Goal: Task Accomplishment & Management: Use online tool/utility

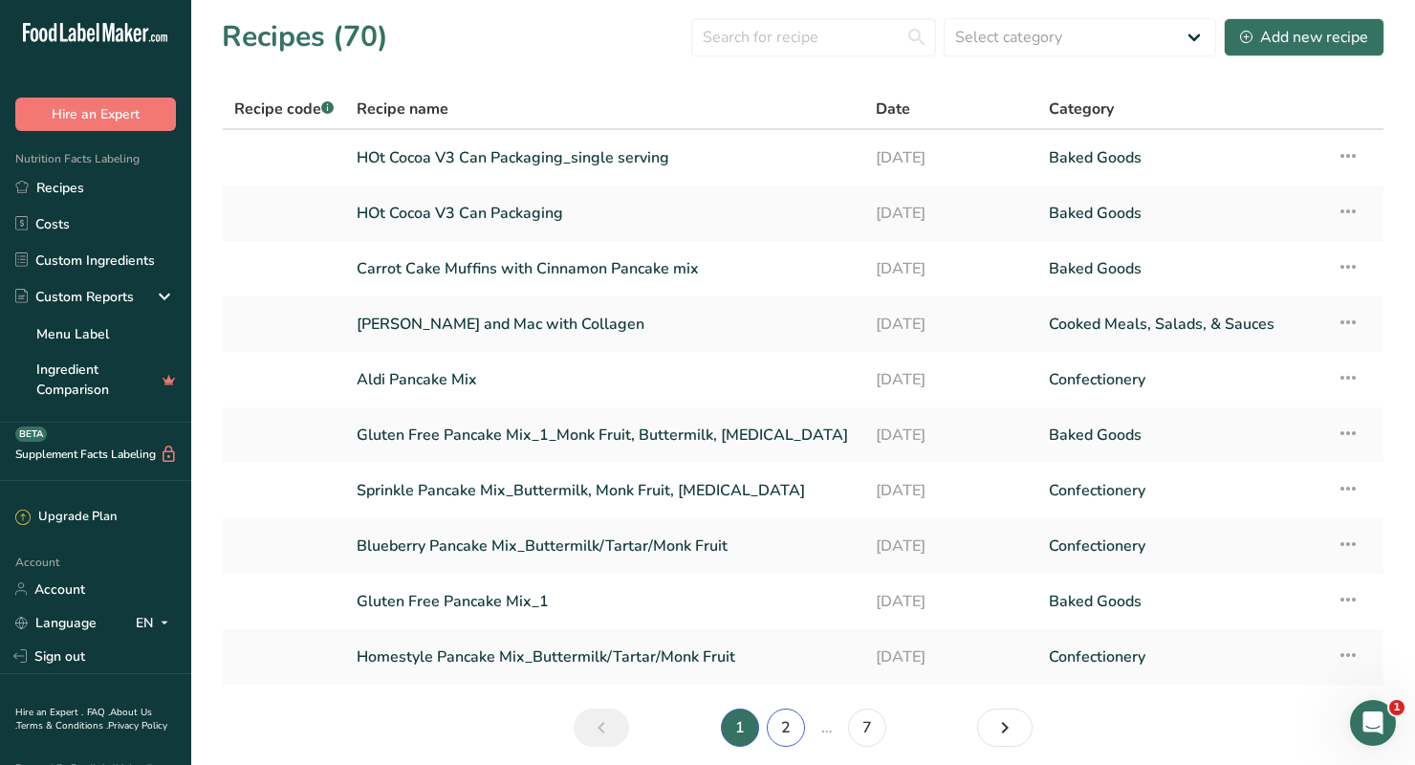
click at [789, 723] on link "2" at bounding box center [786, 727] width 38 height 38
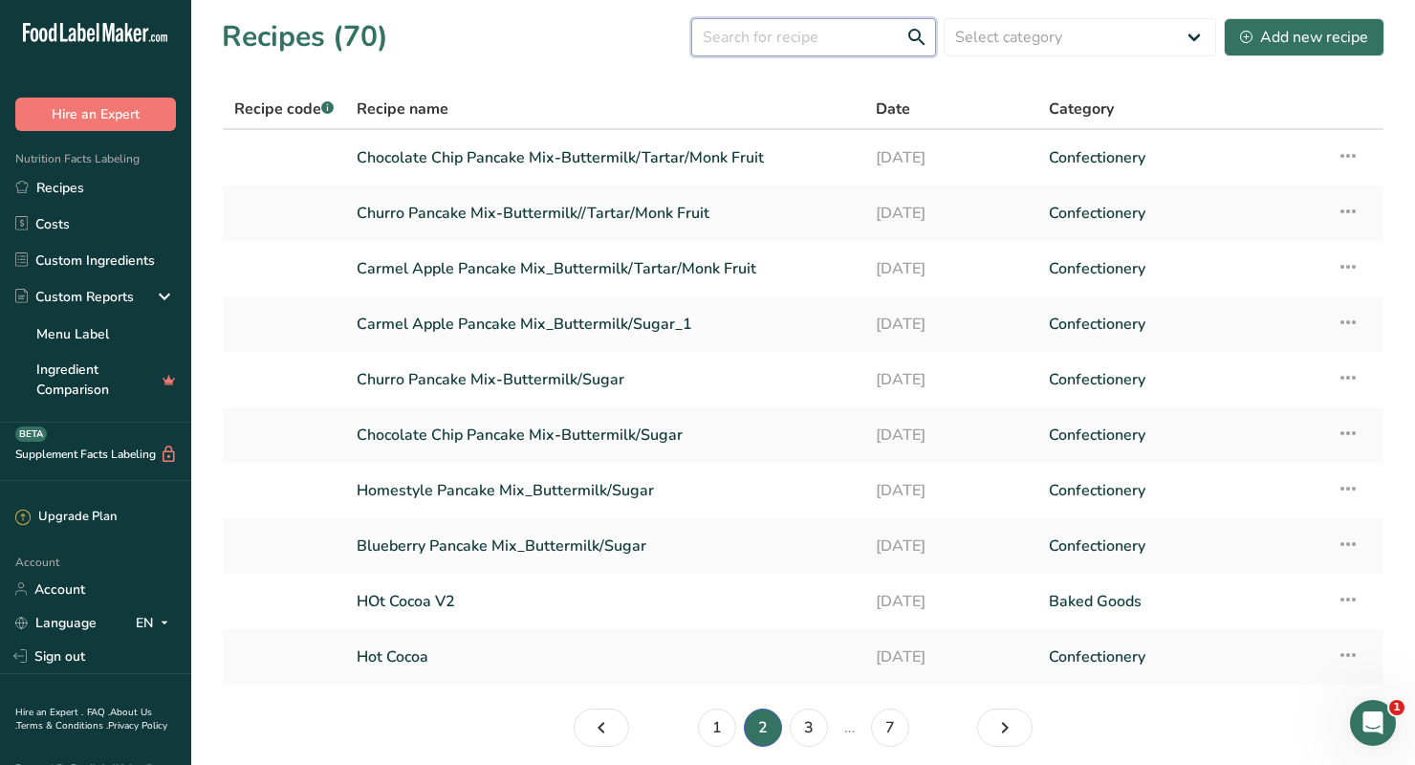
click at [798, 38] on input "text" at bounding box center [813, 37] width 245 height 38
type input "cookie"
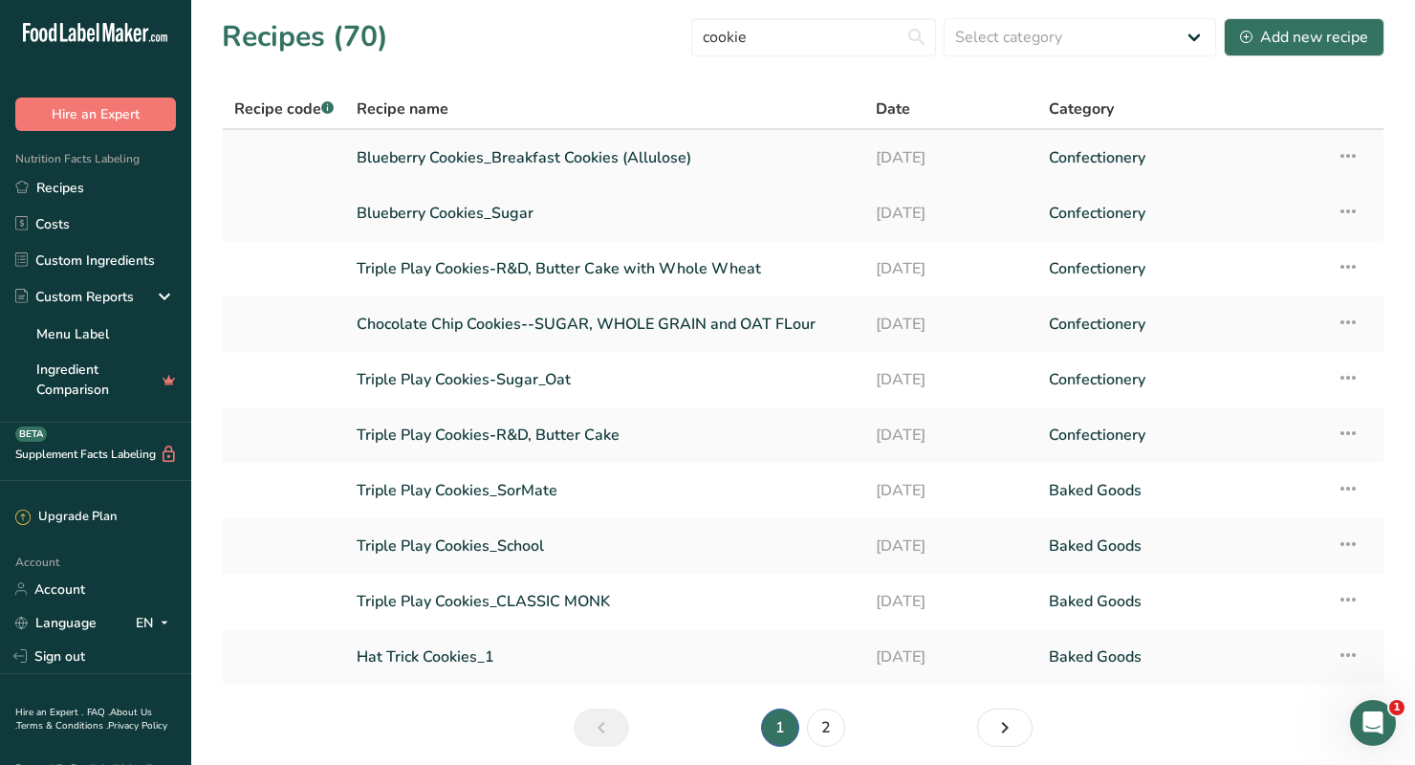
click at [550, 162] on link "Blueberry Cookies_Breakfast Cookies (Allulose)" at bounding box center [605, 158] width 496 height 40
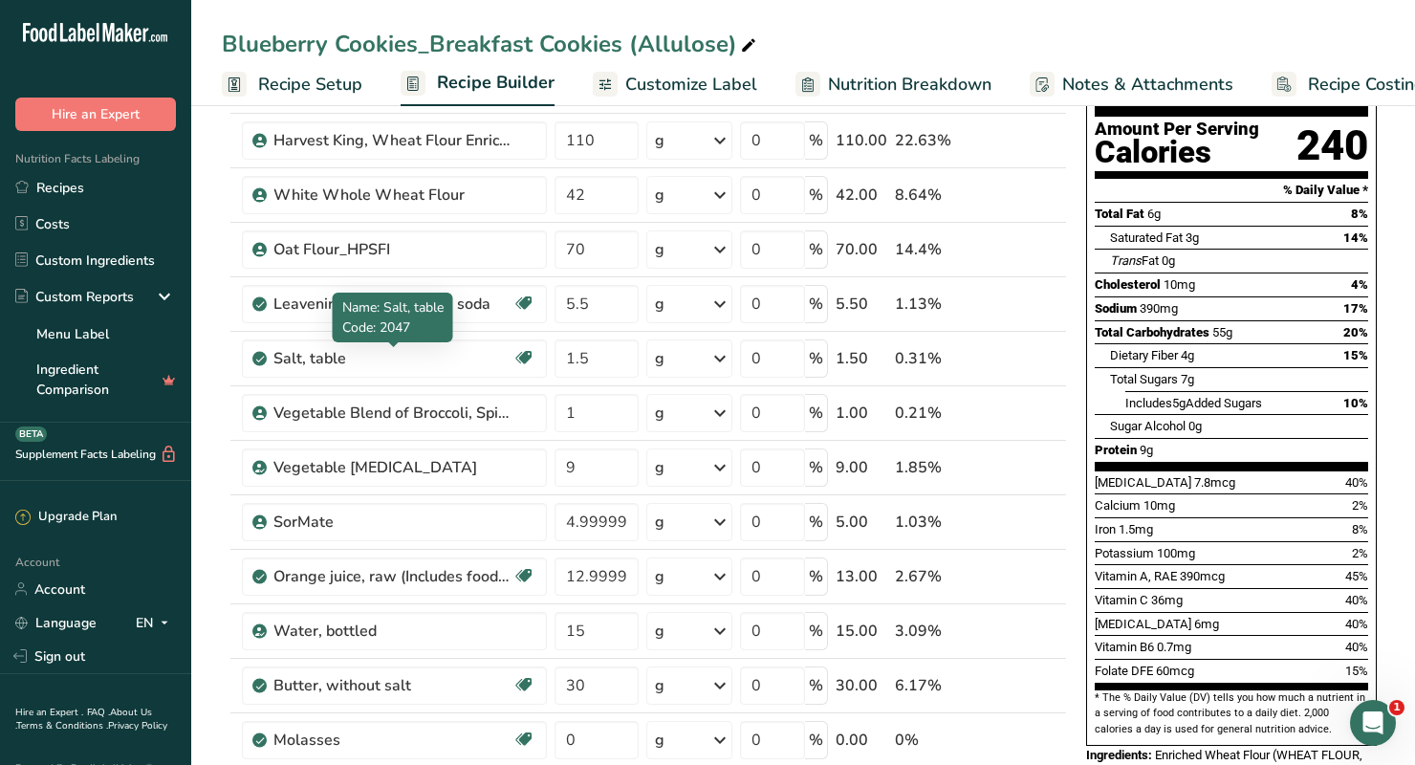
scroll to position [190, 0]
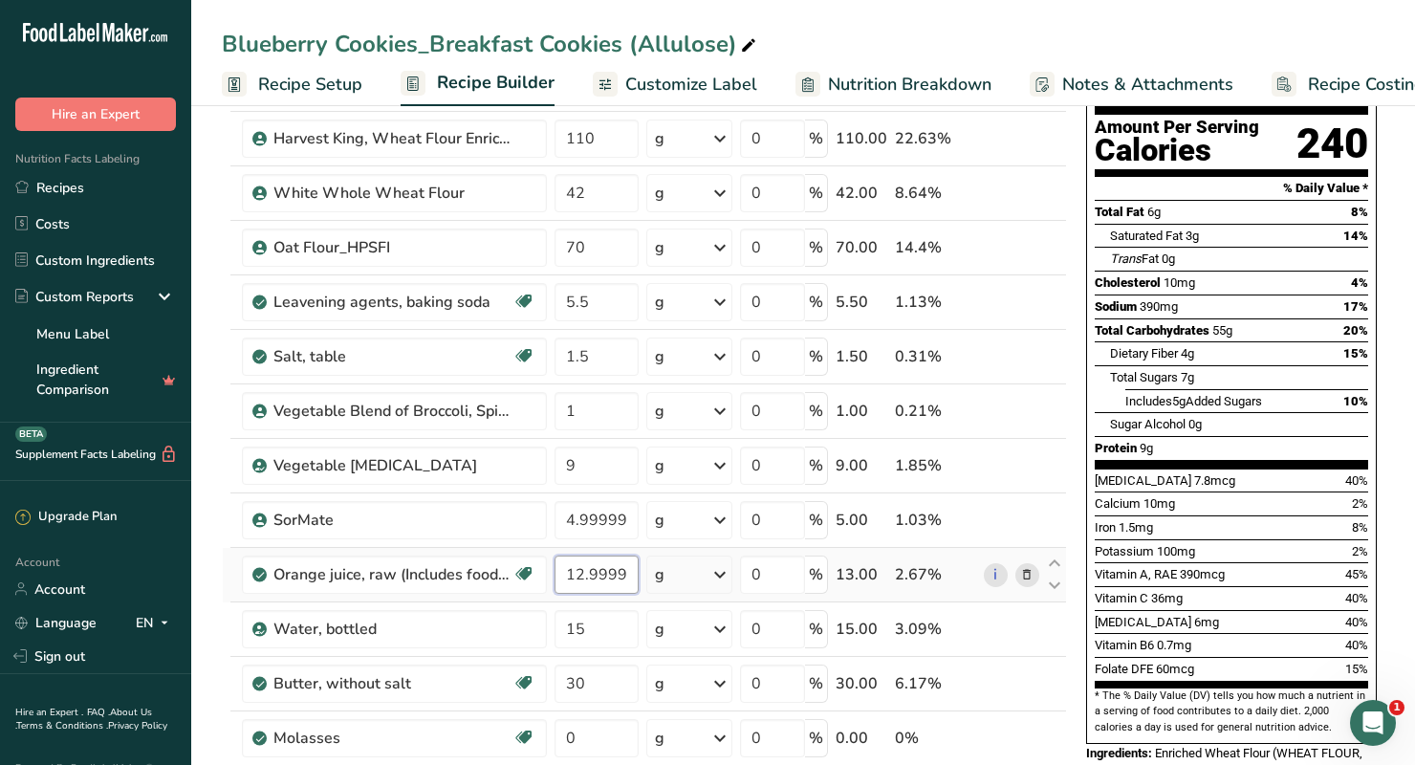
click at [617, 591] on input "12.999998" at bounding box center [596, 574] width 84 height 38
drag, startPoint x: 563, startPoint y: 571, endPoint x: 832, endPoint y: 571, distance: 269.5
click at [832, 571] on tr "Orange juice, raw (Includes foods for USDA's Food Distribution Program) Source …" at bounding box center [644, 575] width 843 height 54
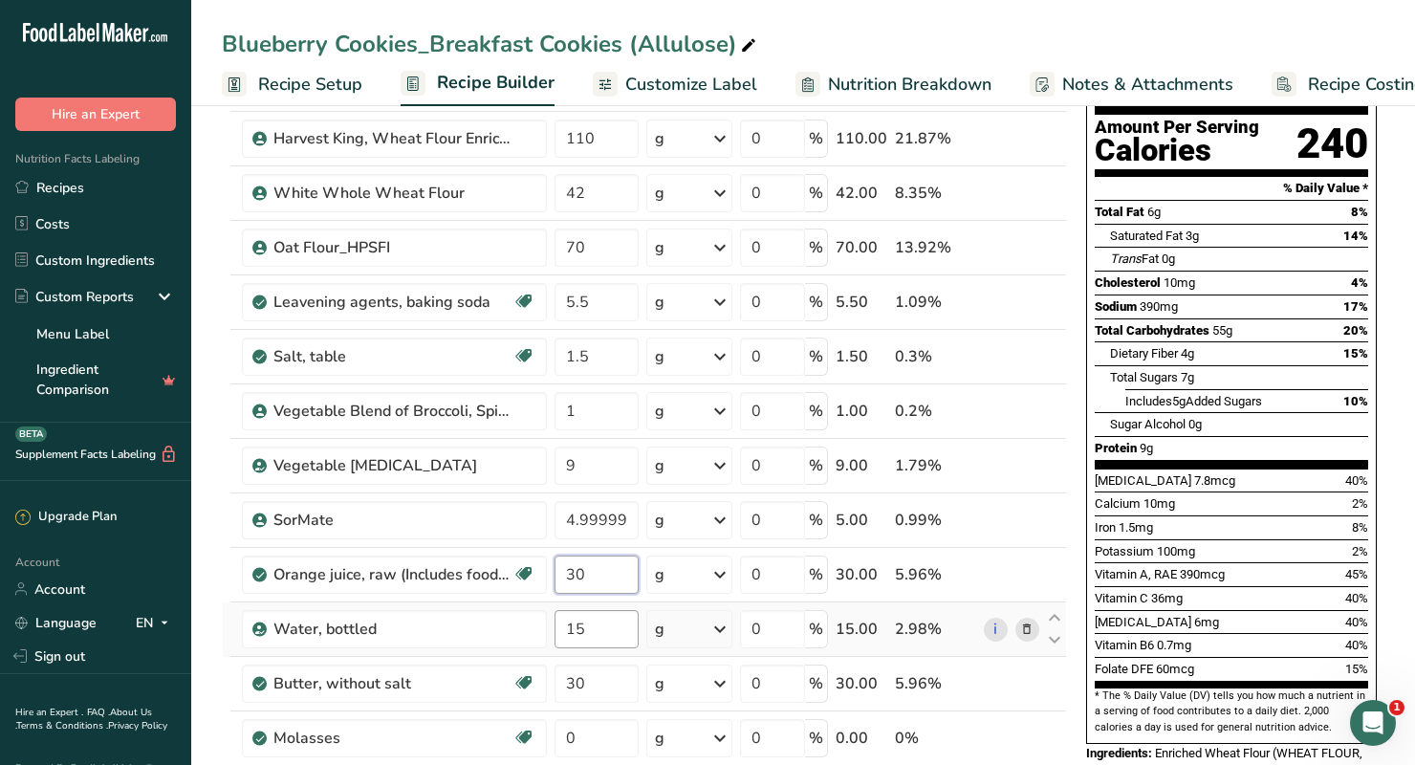
type input "30"
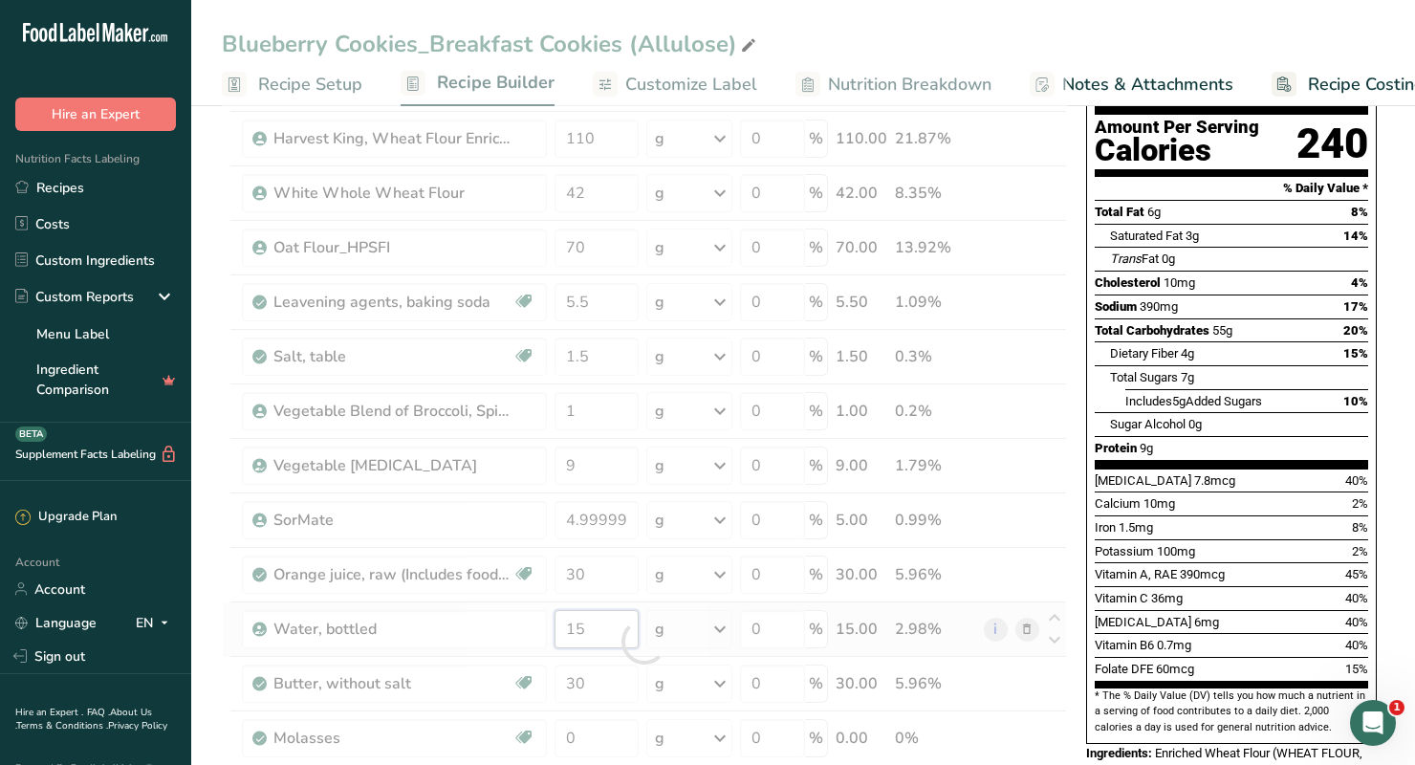
click at [614, 632] on div "Ingredient * Amount * Unit * Waste * .a-a{fill:#347362;}.b-a{fill:#fff;} Grams …" at bounding box center [644, 641] width 845 height 1250
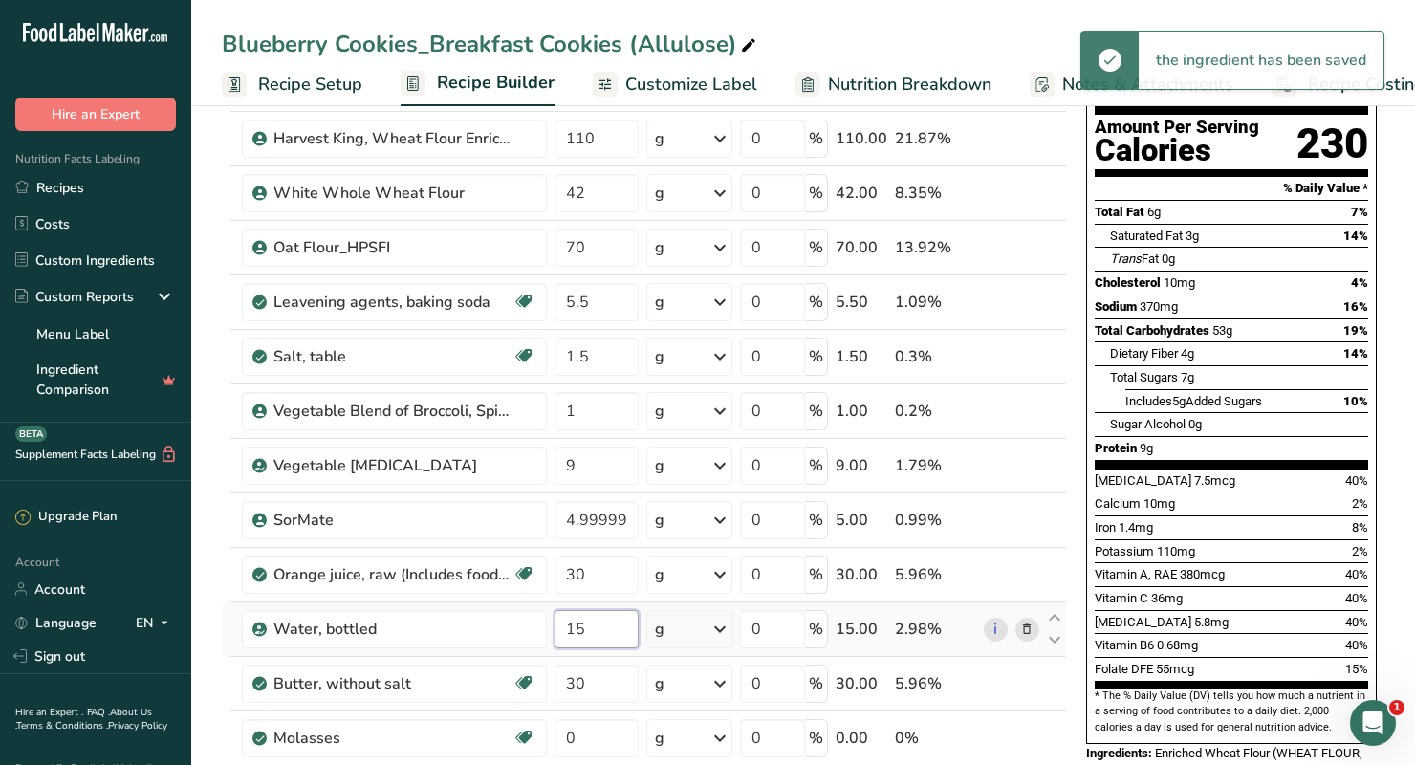
click at [612, 635] on input "15" at bounding box center [596, 629] width 84 height 38
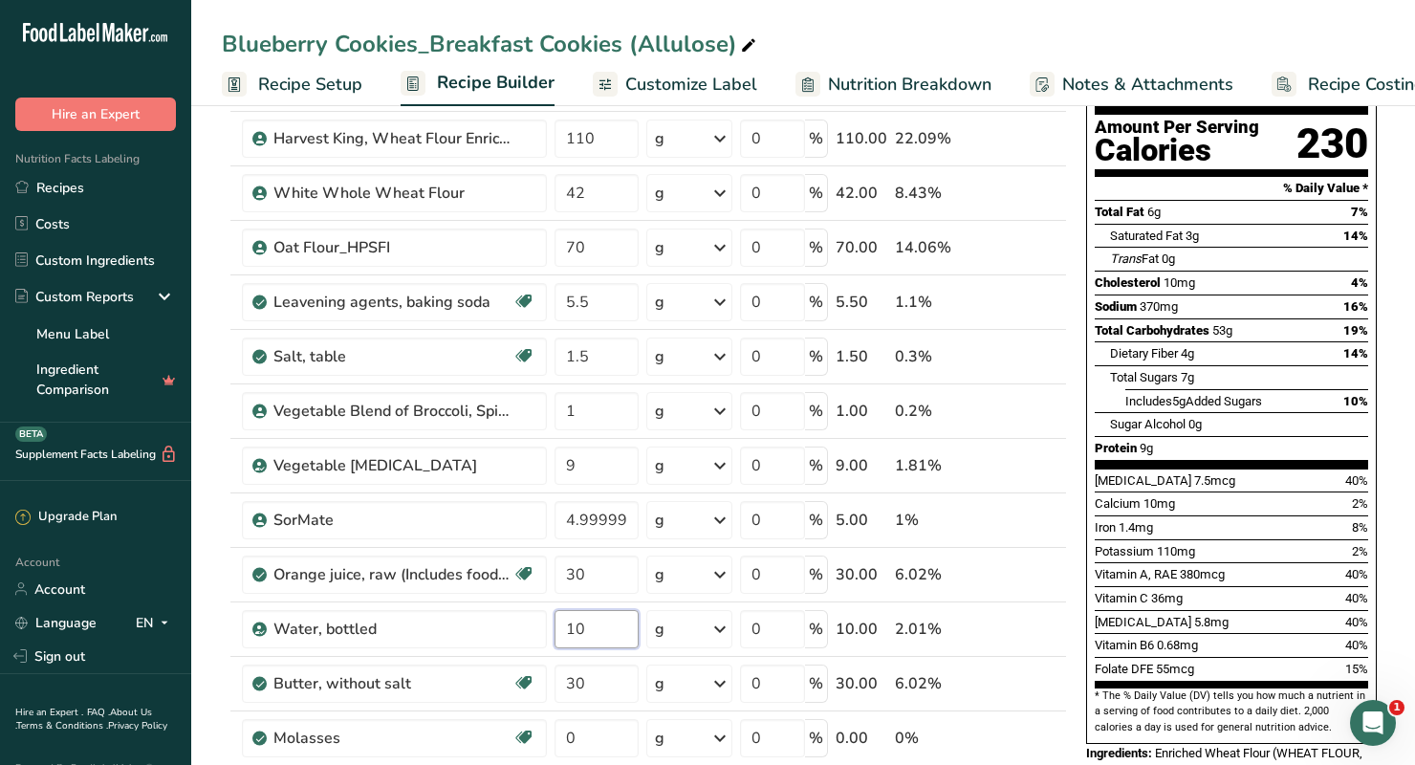
type input "10"
click at [1082, 470] on div "Nutrition Facts 6 Servings Per Container Serving Size 85g Amount Per Serving Ca…" at bounding box center [1231, 477] width 306 height 1075
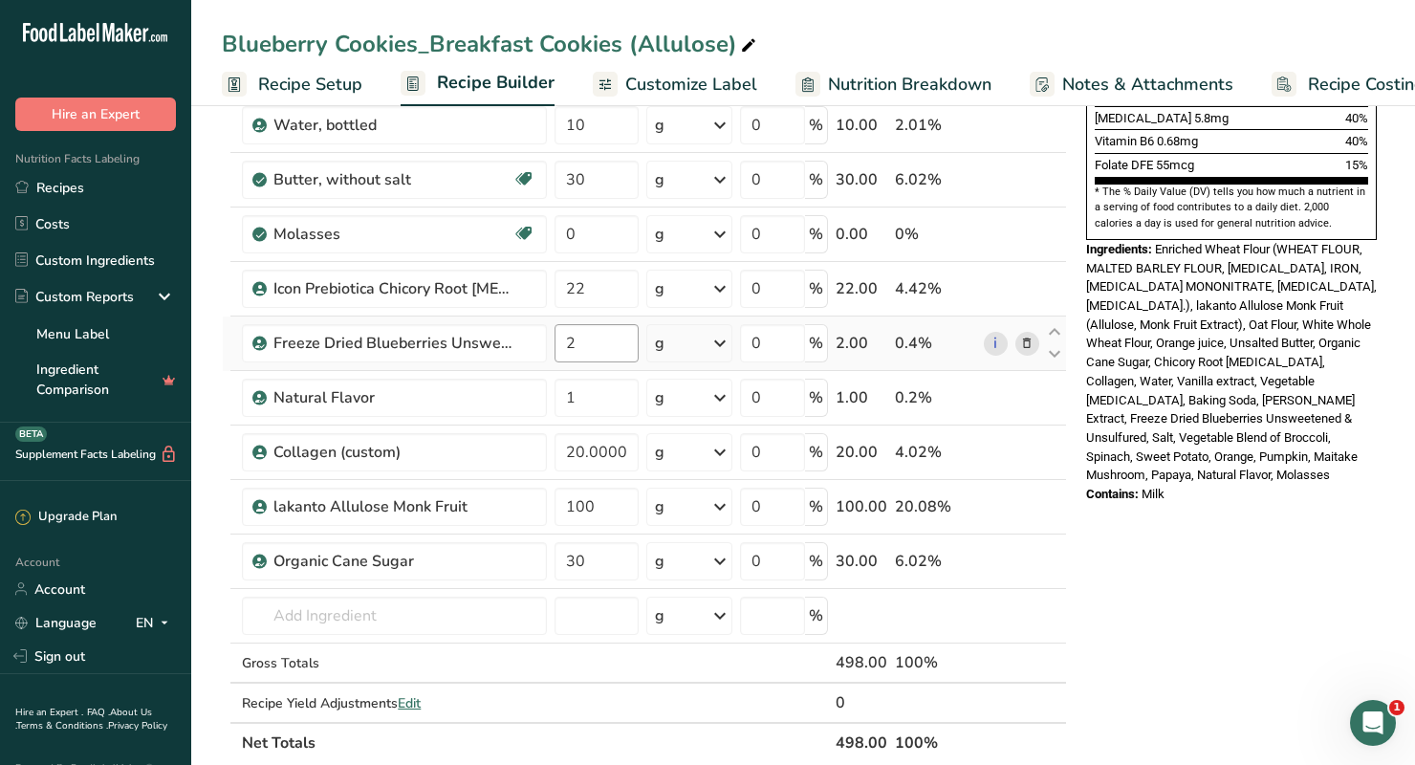
scroll to position [696, 0]
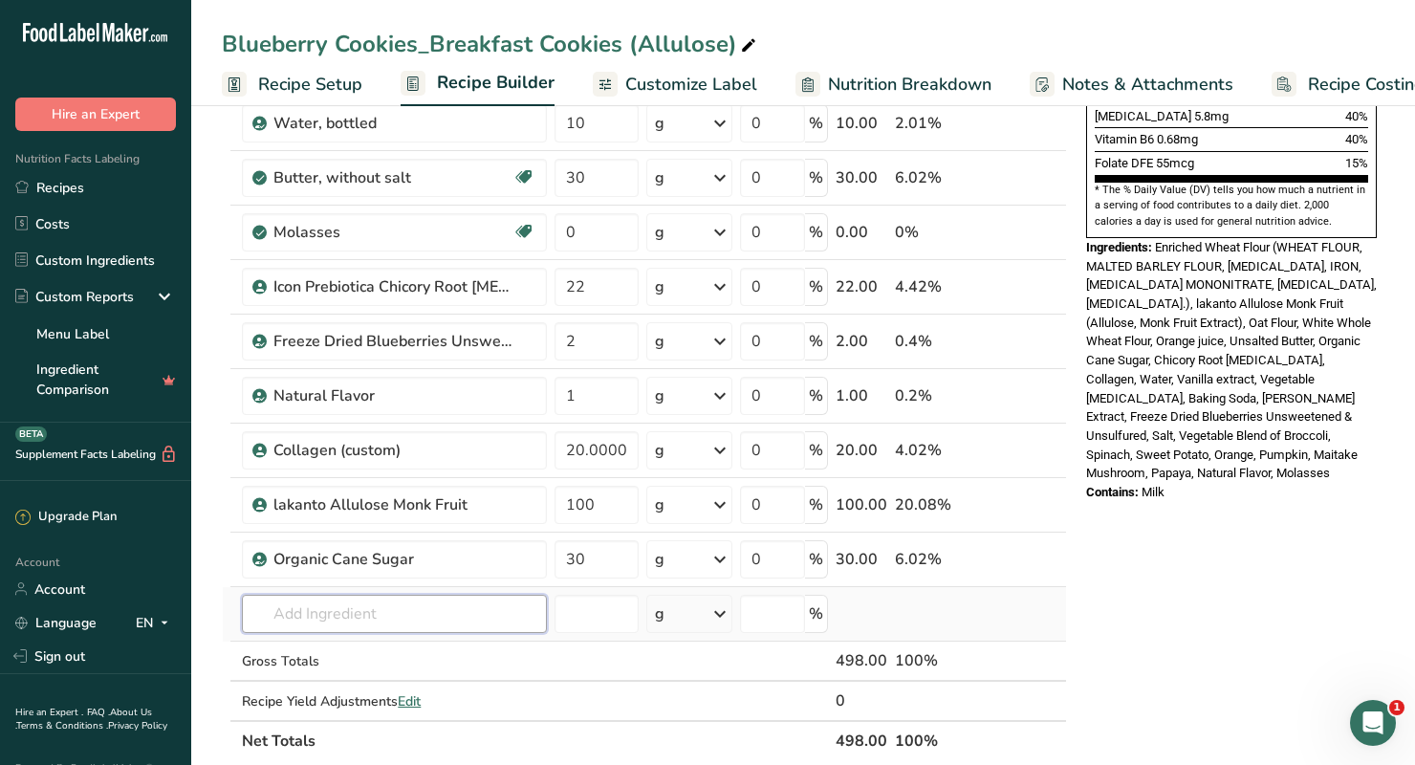
click at [469, 606] on input "text" at bounding box center [394, 613] width 305 height 38
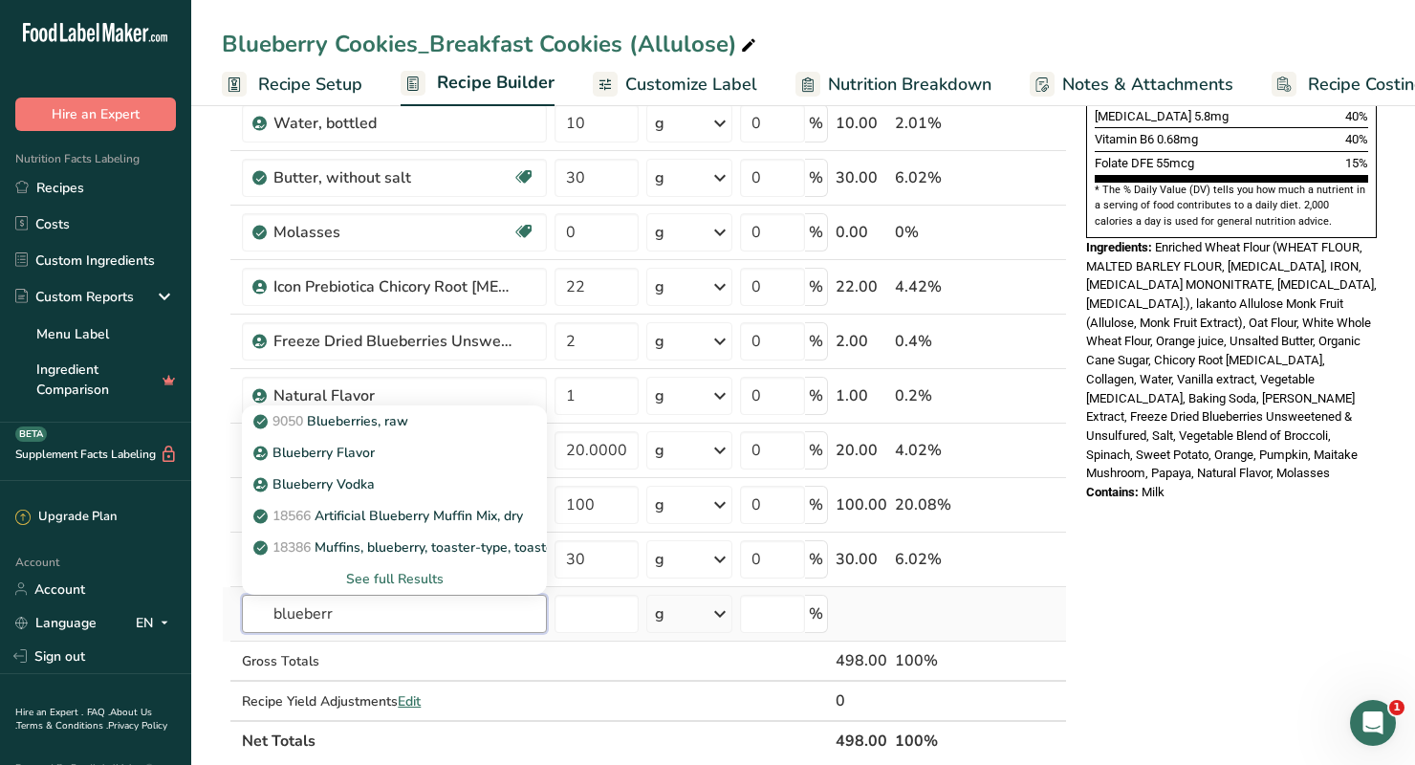
type input "blueberr"
click at [412, 580] on div "See full Results" at bounding box center [394, 579] width 274 height 20
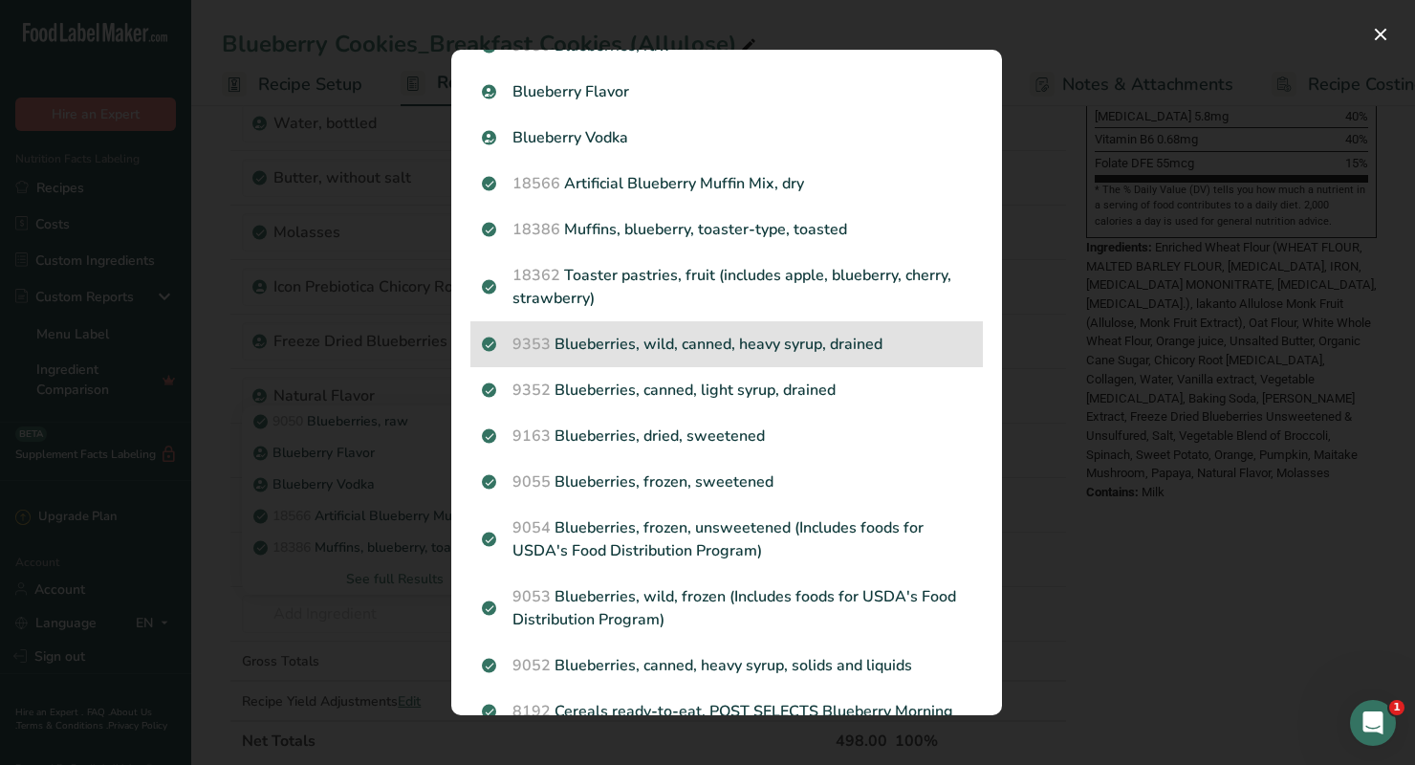
scroll to position [91, 0]
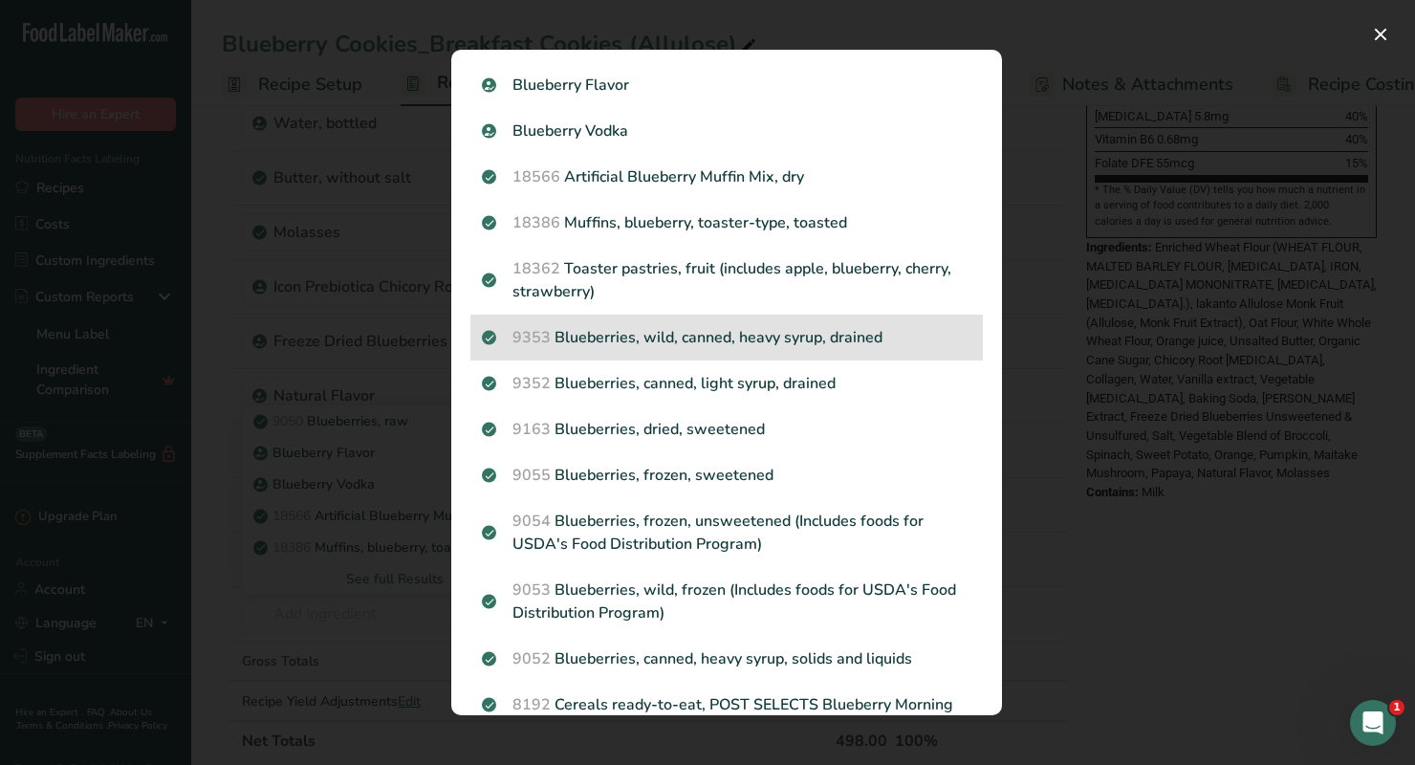
click at [618, 432] on p "9163 Blueberries, dried, sweetened" at bounding box center [726, 429] width 489 height 23
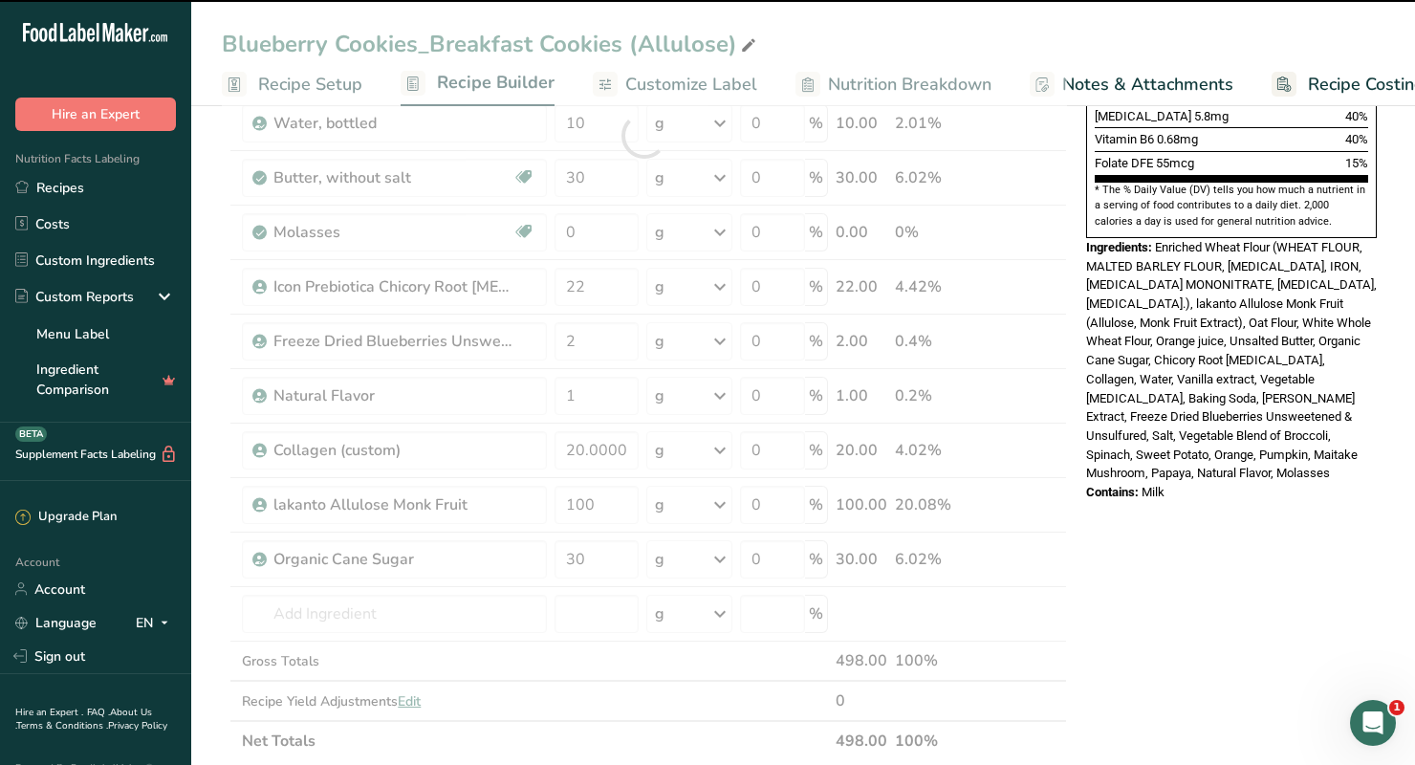
type input "0"
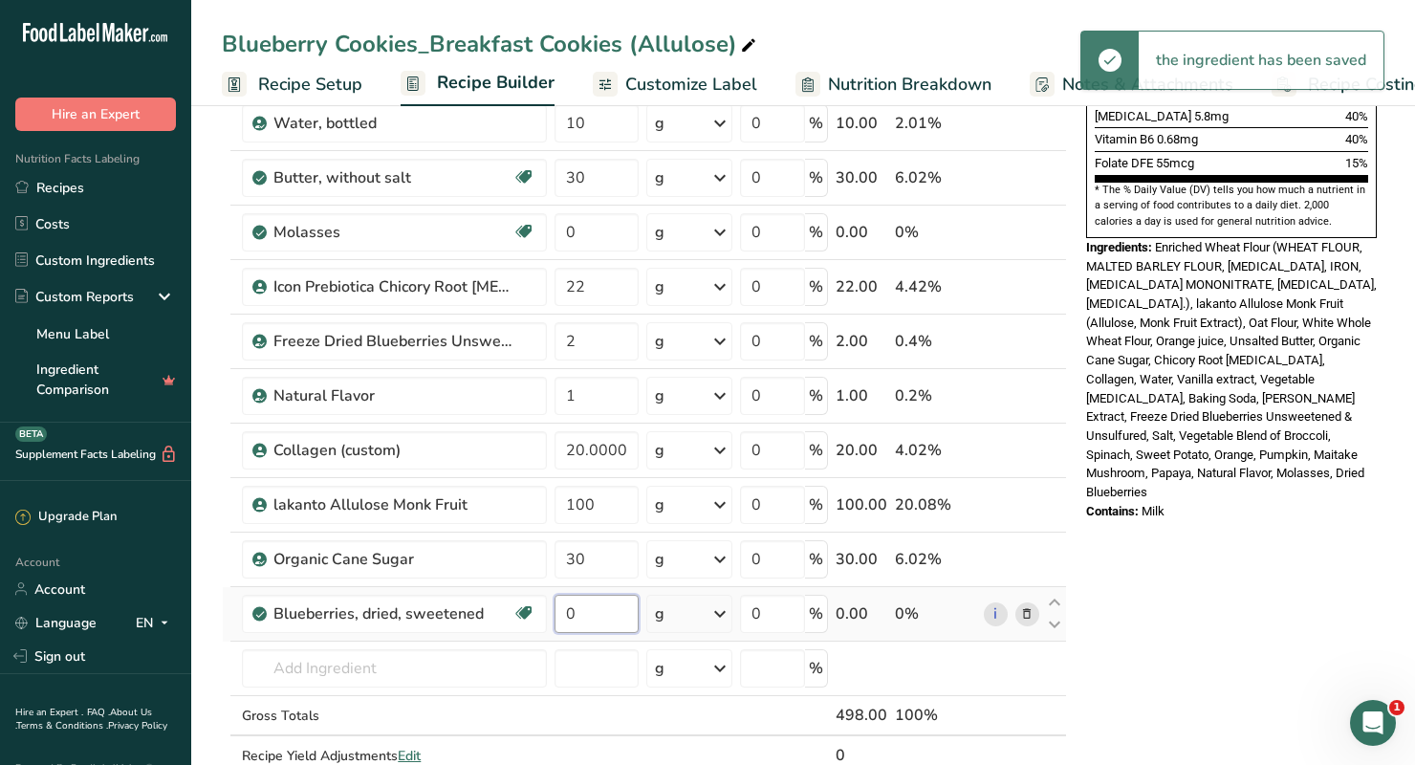
click at [594, 613] on input "0" at bounding box center [596, 613] width 84 height 38
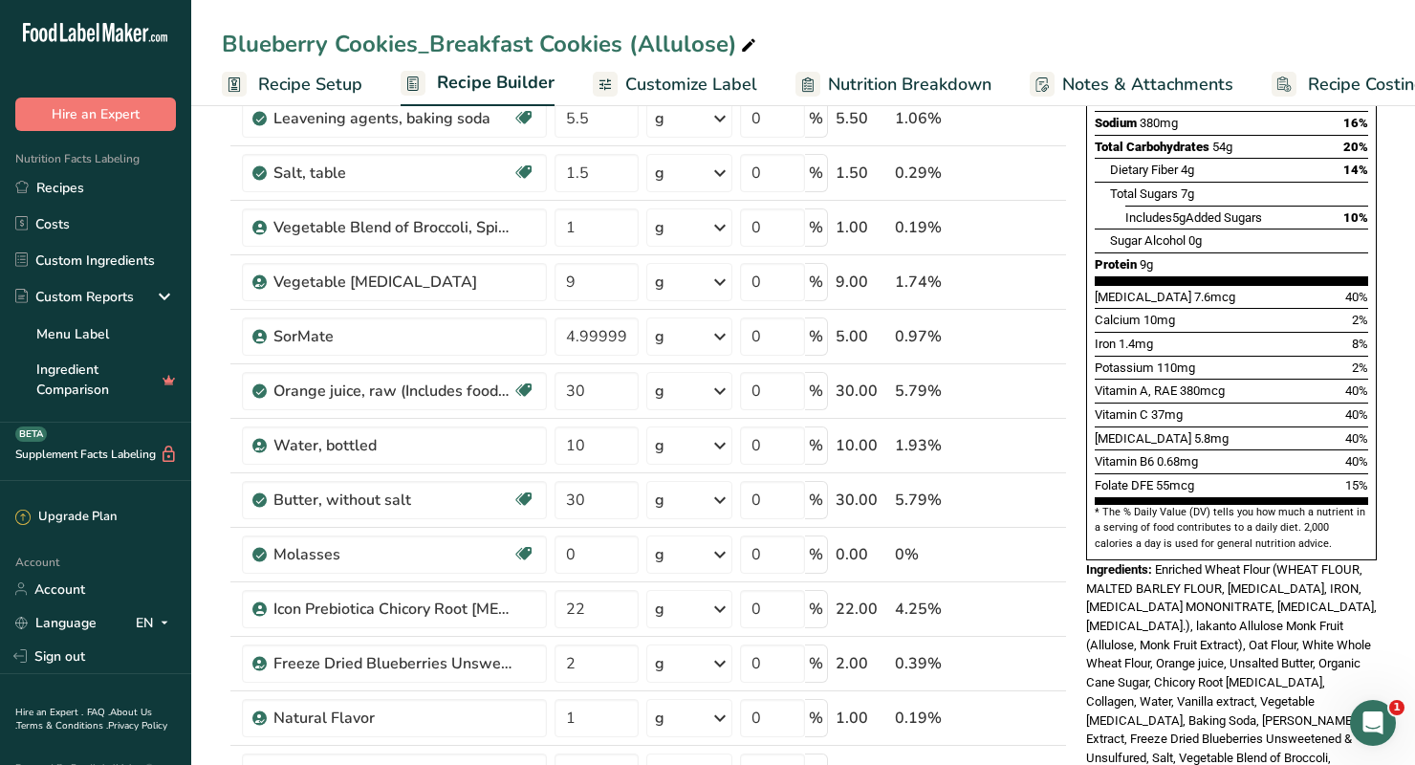
scroll to position [341, 0]
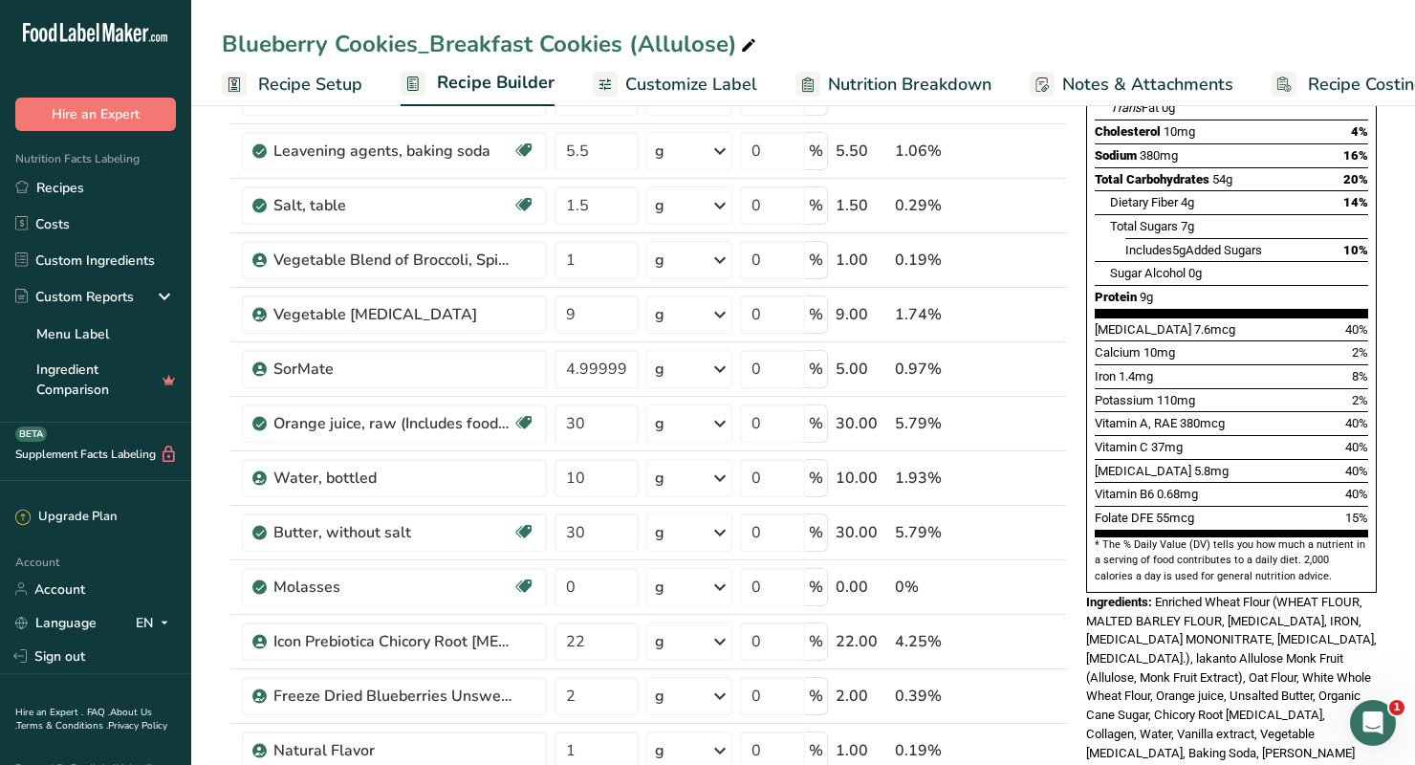
type input "20"
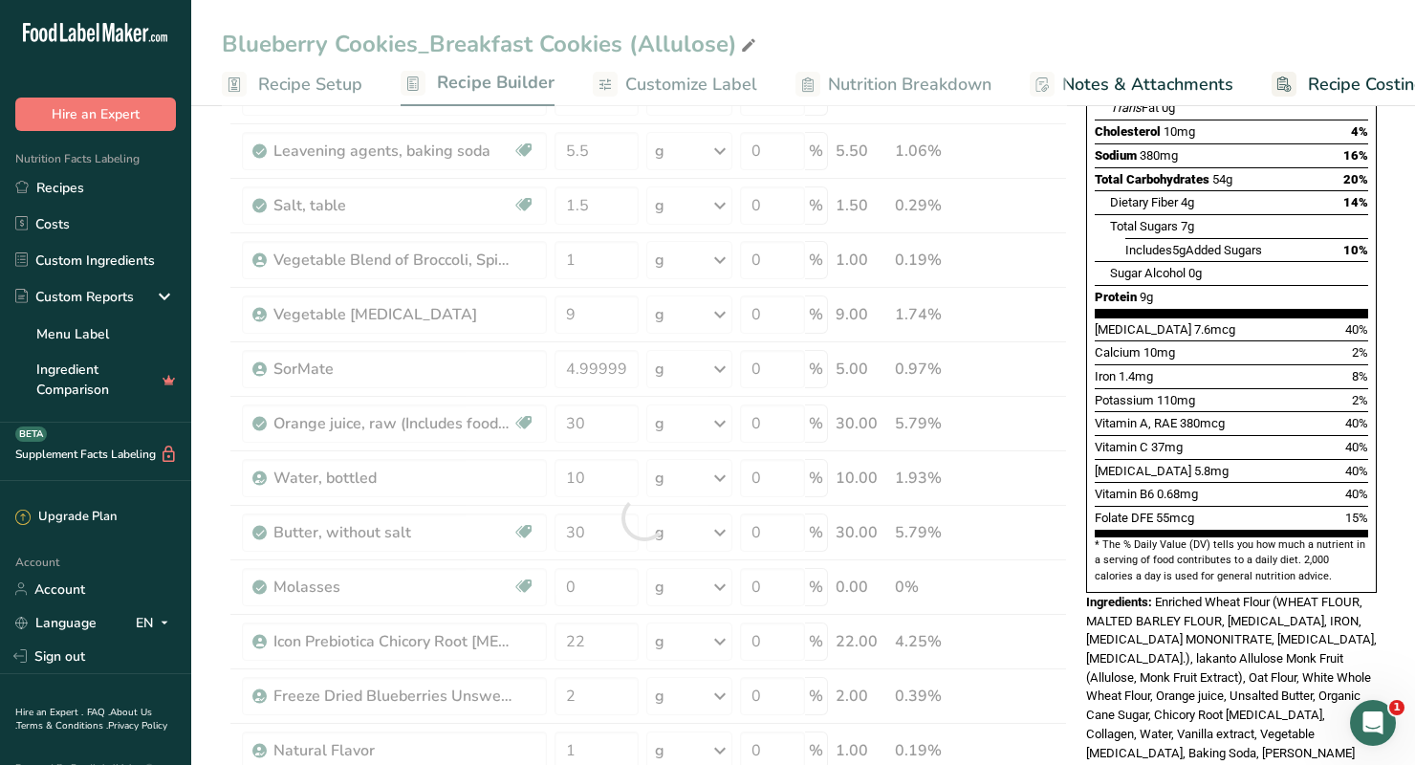
click at [1083, 532] on div "Nutrition Facts 6 Servings Per Container Serving Size 85g Amount Per Serving Ca…" at bounding box center [1231, 335] width 306 height 1093
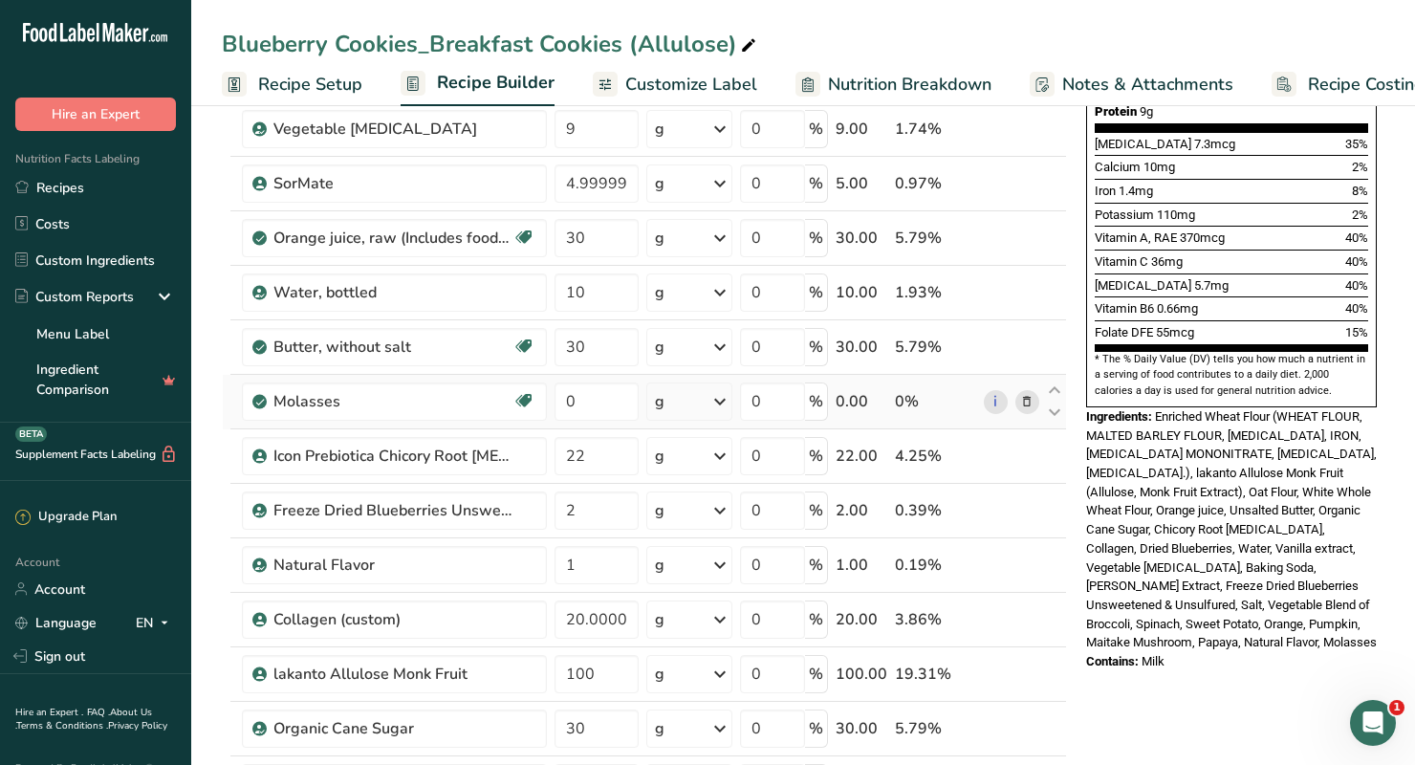
scroll to position [529, 0]
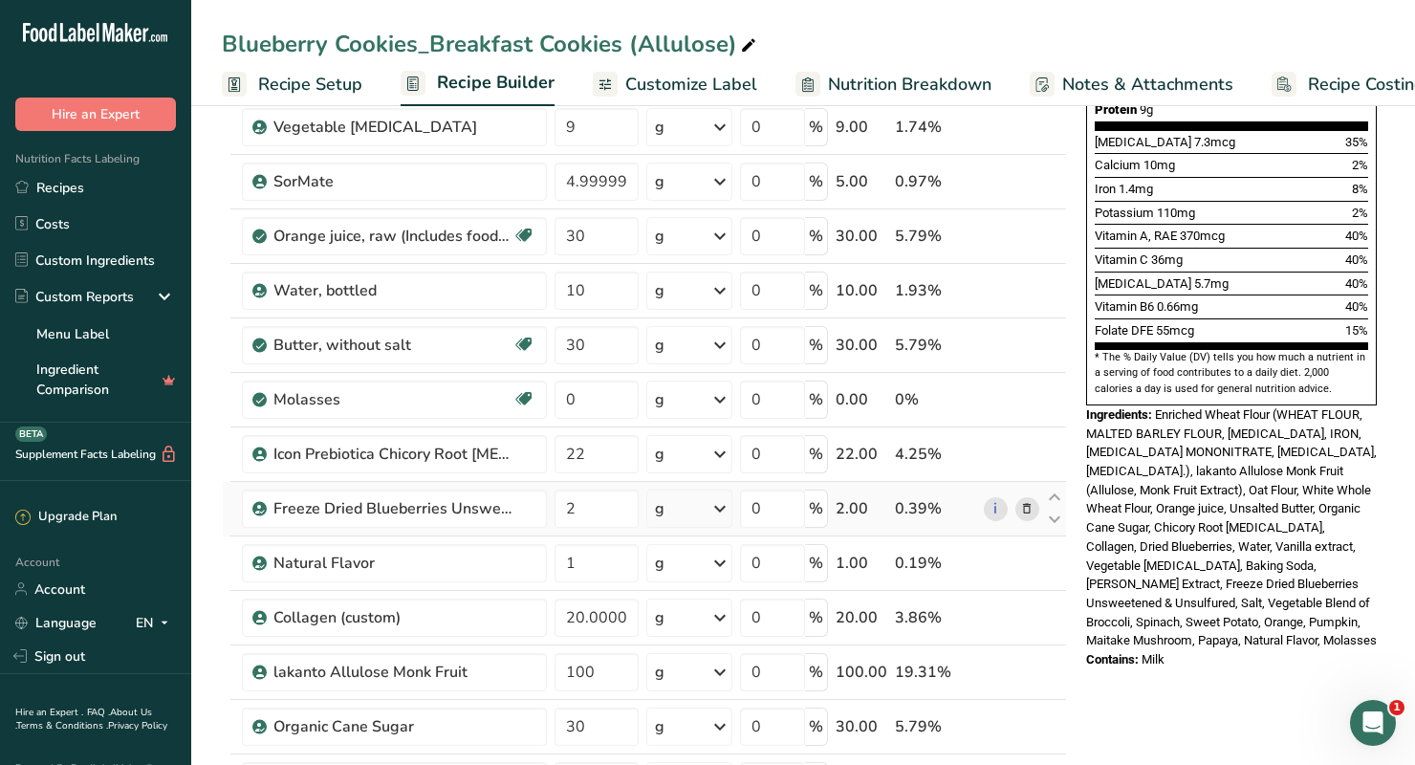
click at [1022, 510] on icon at bounding box center [1026, 509] width 13 height 20
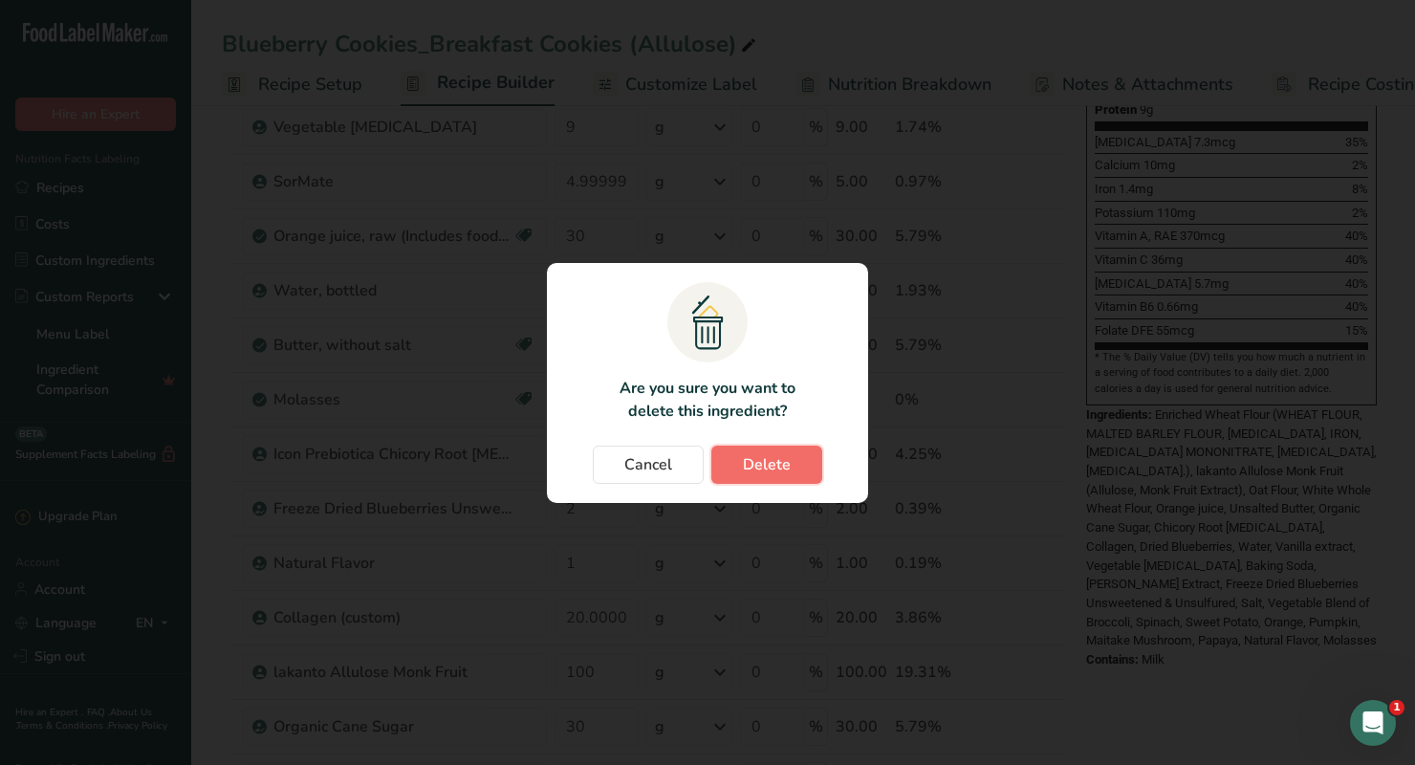
click at [753, 465] on span "Delete" at bounding box center [767, 464] width 48 height 23
type input "1"
type input "20.000002"
type input "100"
type input "30"
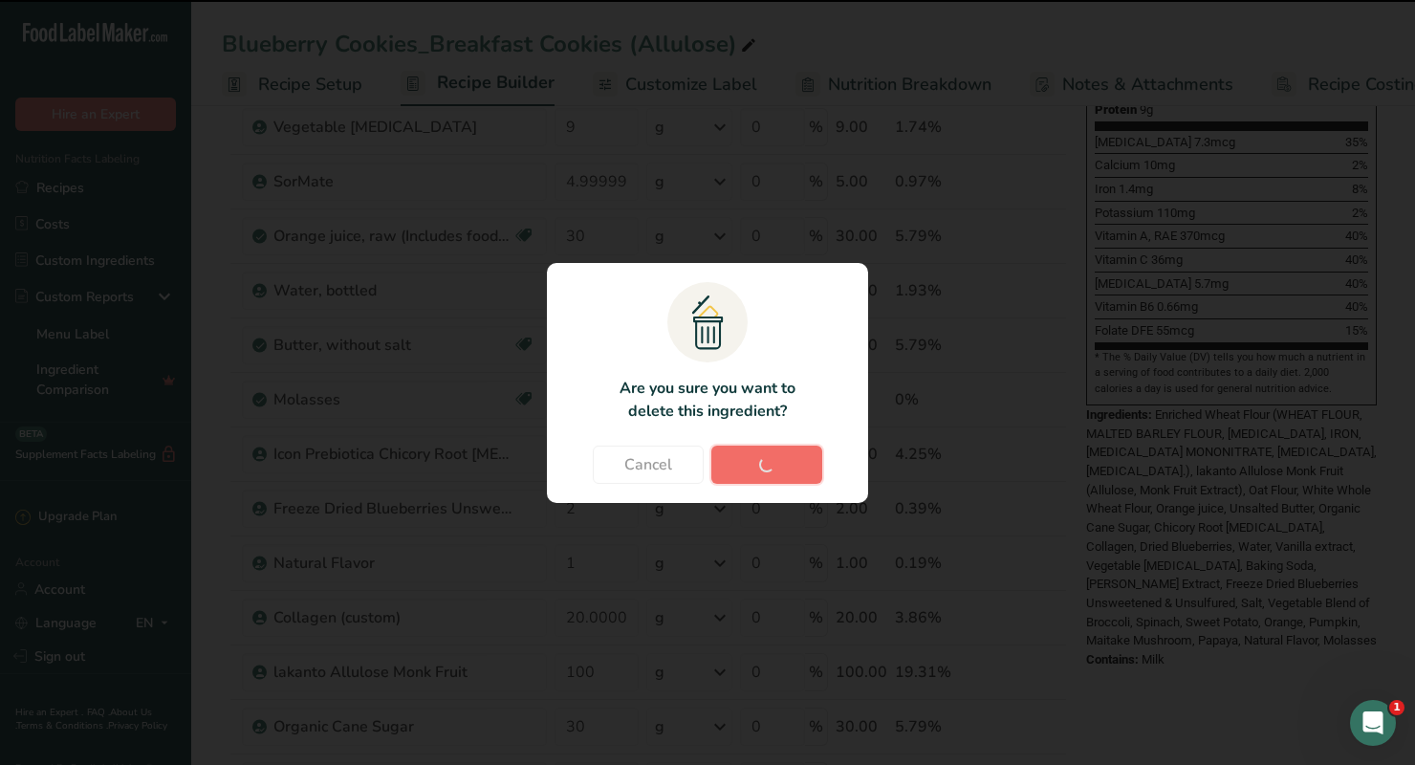
type input "20"
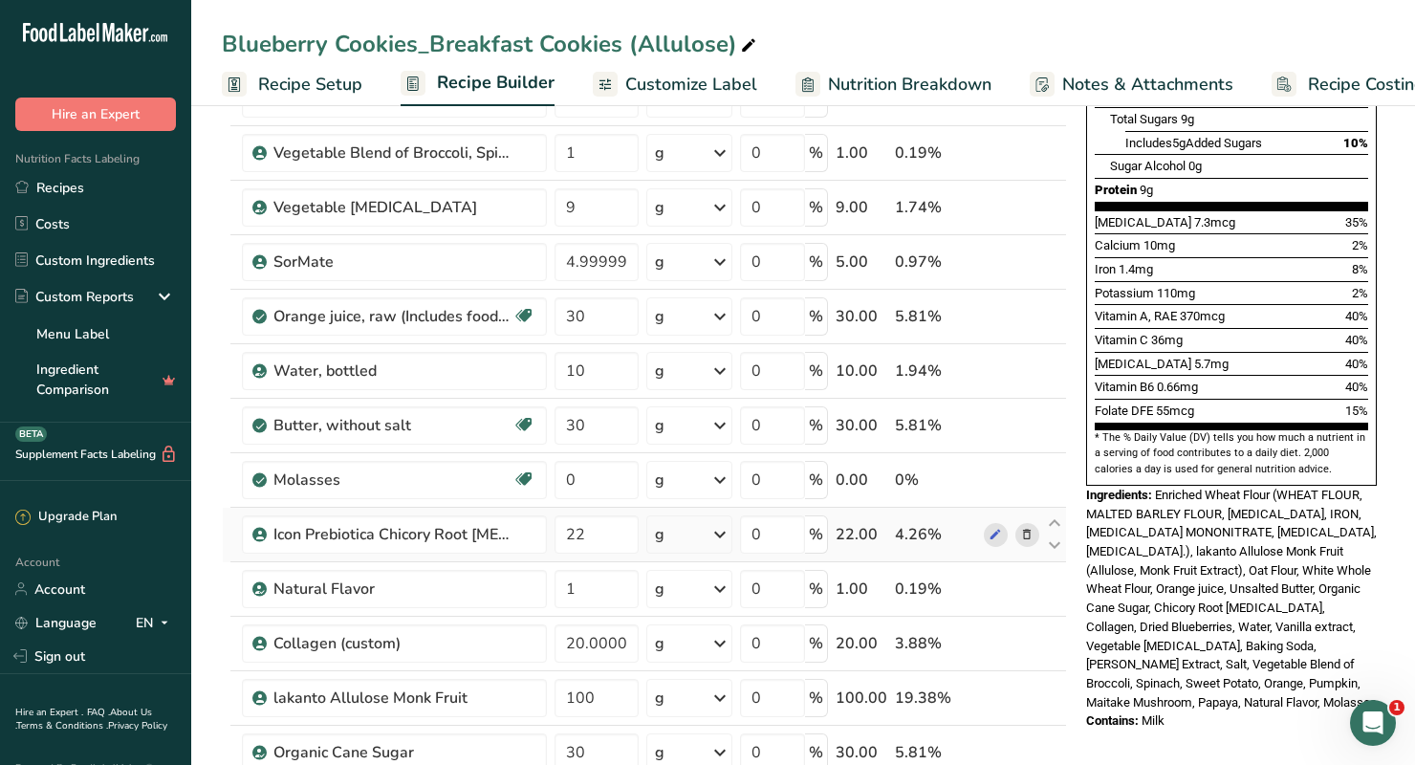
scroll to position [443, 0]
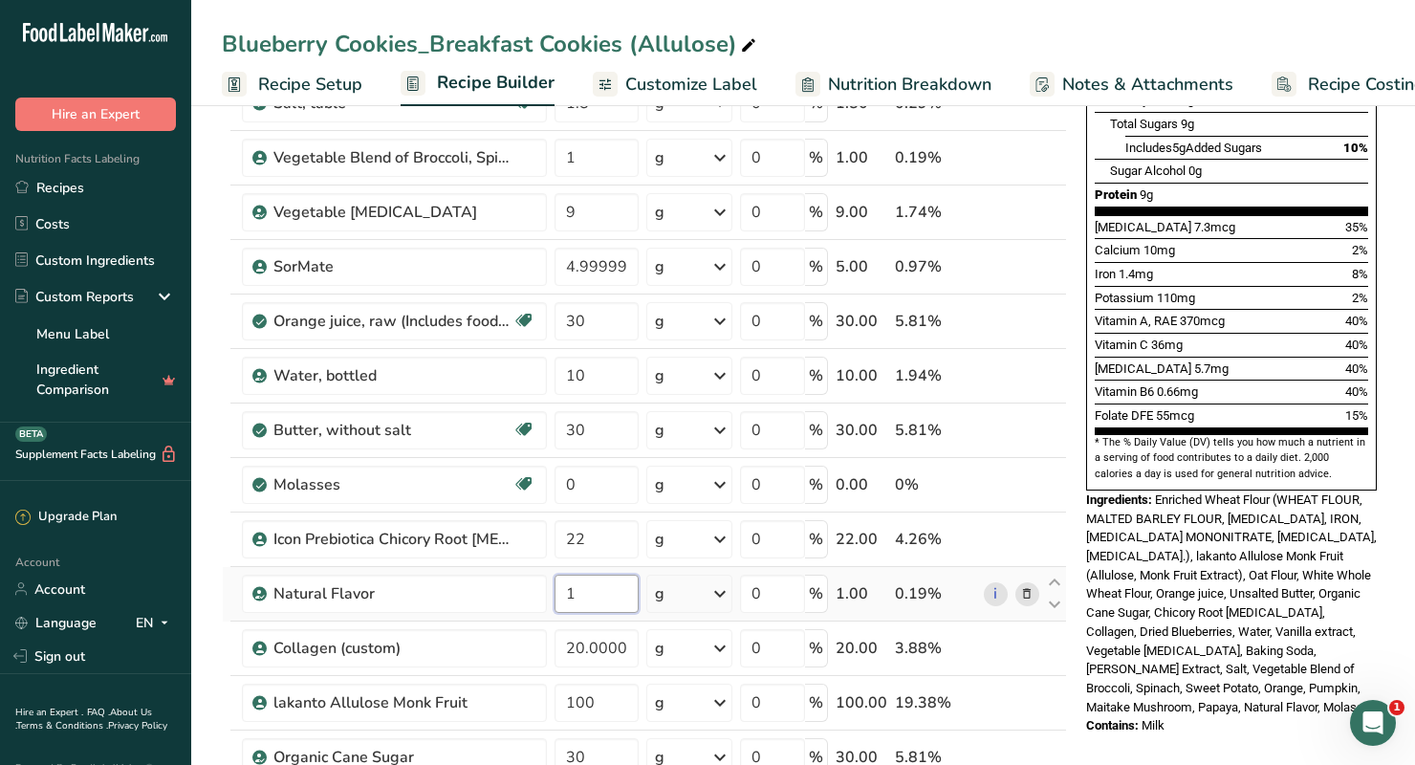
click at [594, 598] on input "1" at bounding box center [596, 593] width 84 height 38
type input "1.7"
click at [1260, 713] on div "Nutrition Facts 6 Servings Per Container Serving Size 85g Amount Per Serving Ca…" at bounding box center [1231, 700] width 306 height 2026
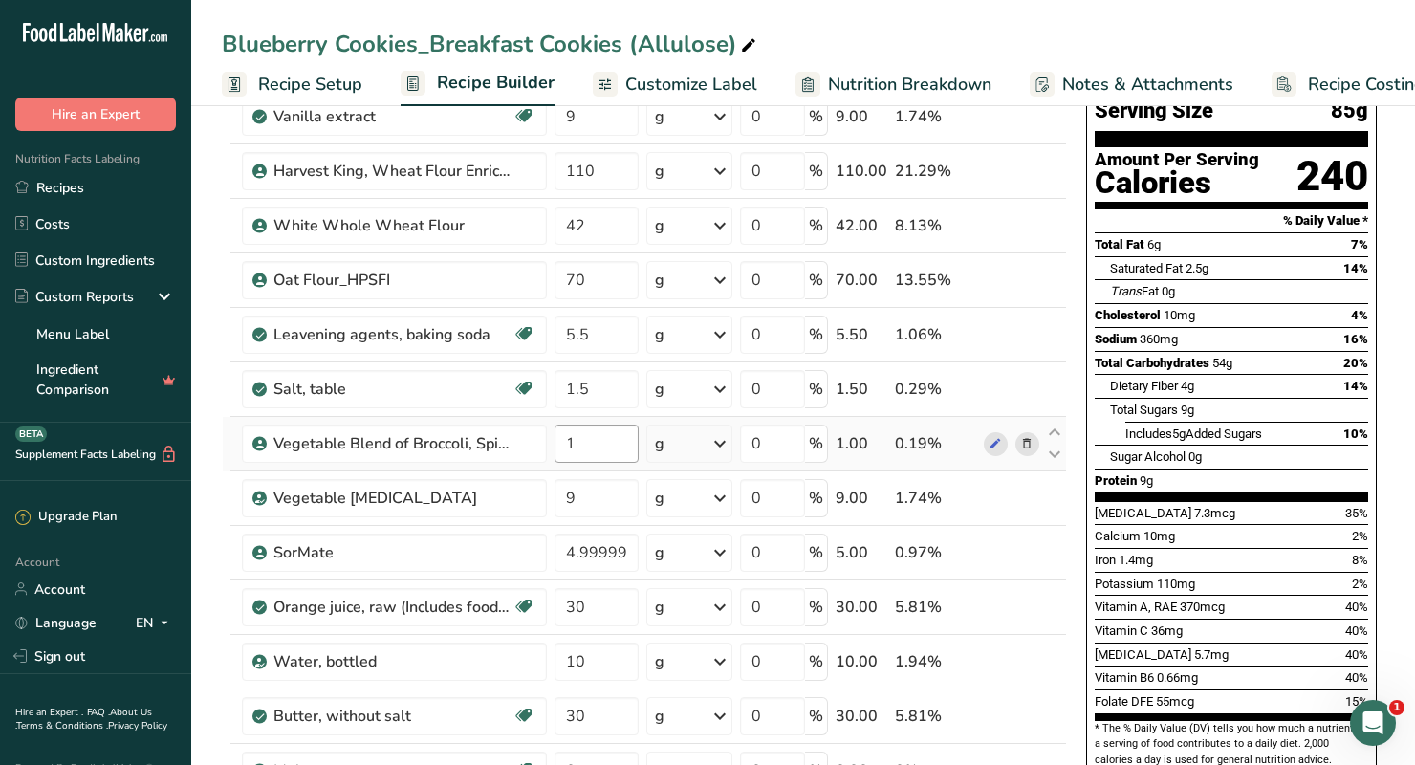
scroll to position [0, 0]
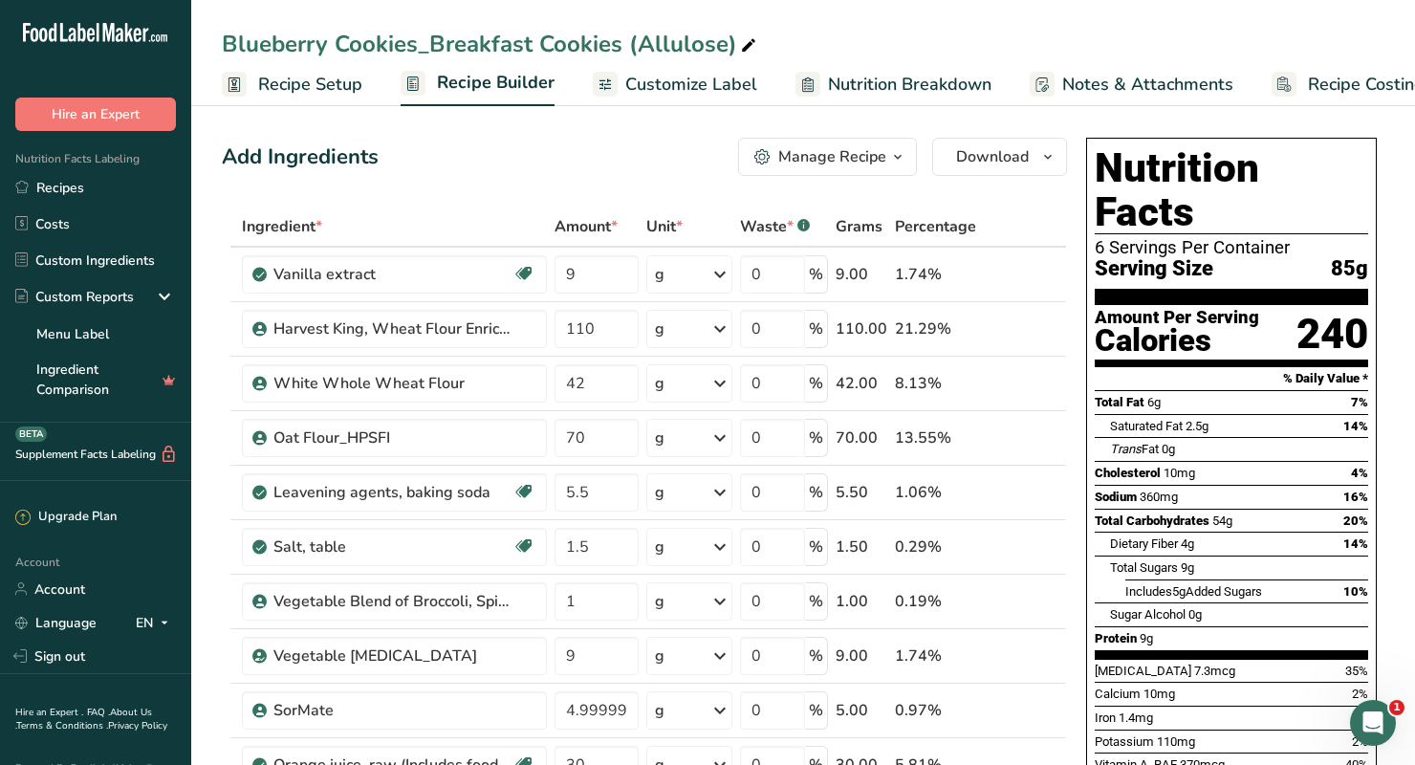
click at [321, 85] on span "Recipe Setup" at bounding box center [310, 85] width 104 height 26
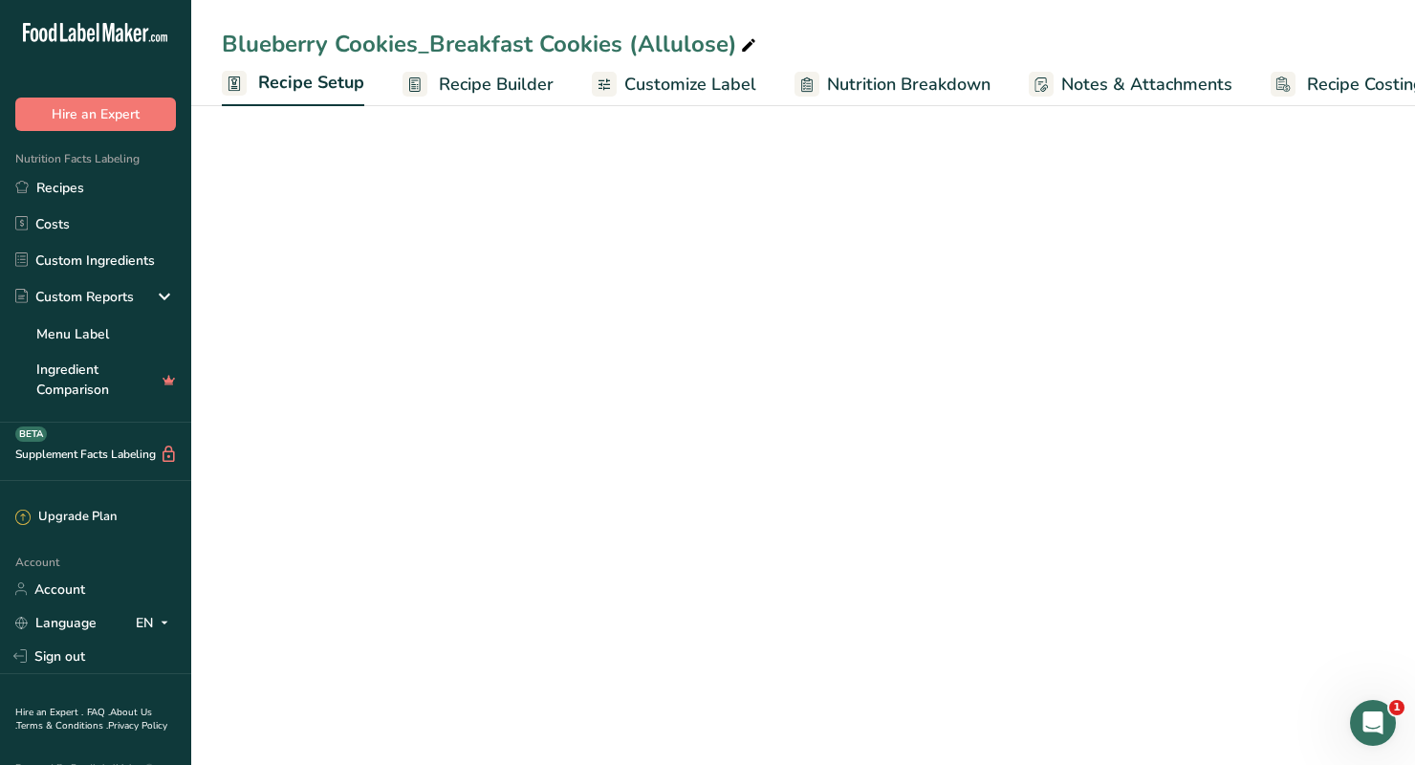
scroll to position [0, 7]
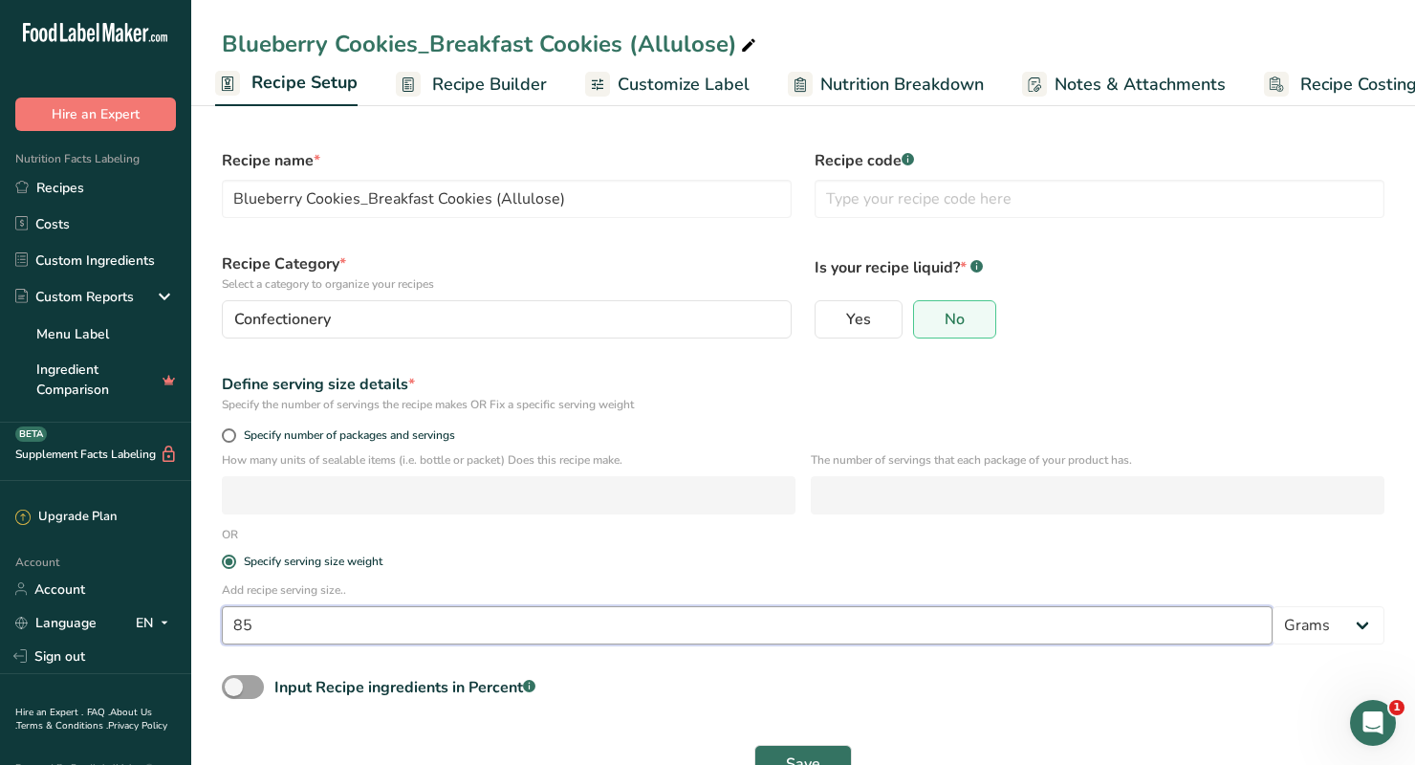
click at [271, 628] on input "85" at bounding box center [747, 625] width 1050 height 38
type input "80"
click at [635, 689] on div "Input Recipe ingredients in Percent .a-a{fill:#347362;}.b-a{fill:#fff;}" at bounding box center [802, 694] width 1185 height 39
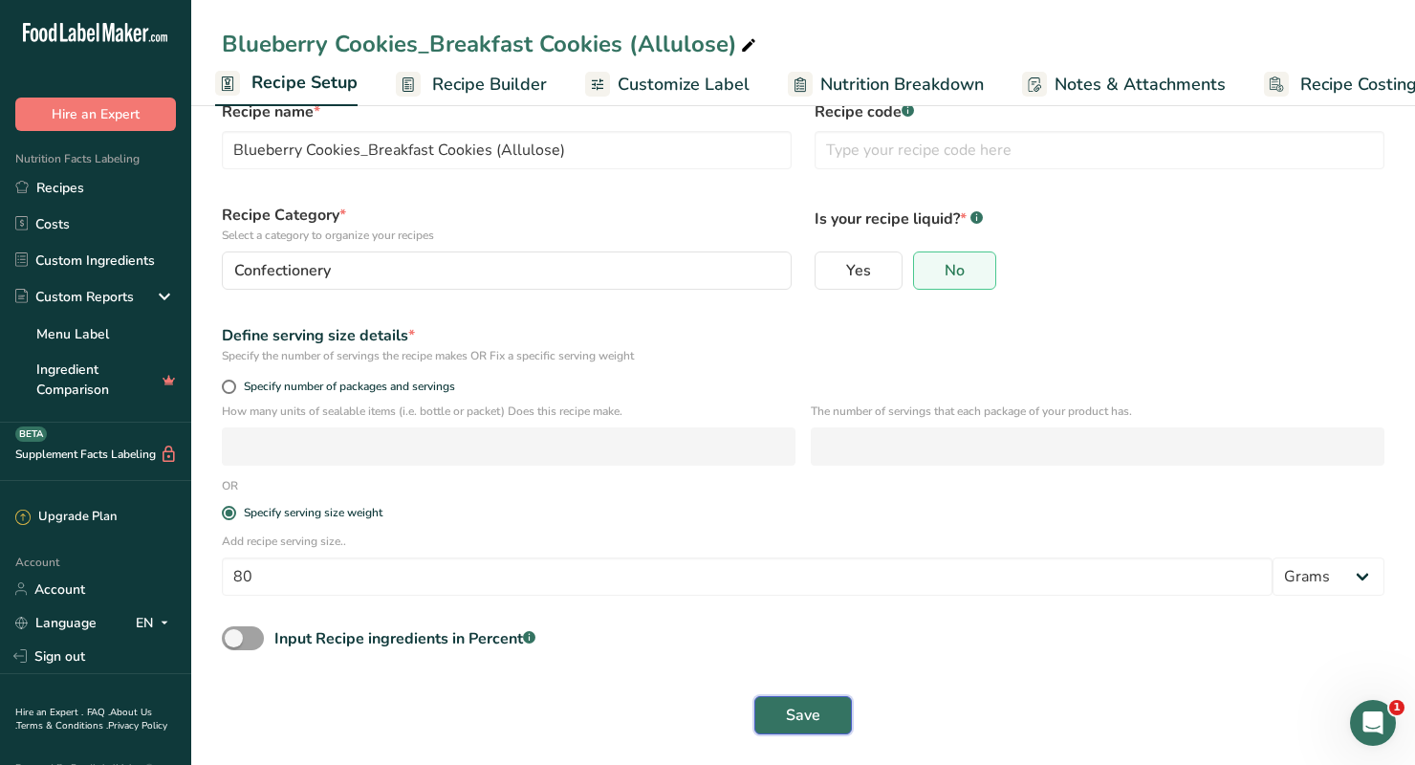
click at [812, 708] on span "Save" at bounding box center [803, 714] width 34 height 23
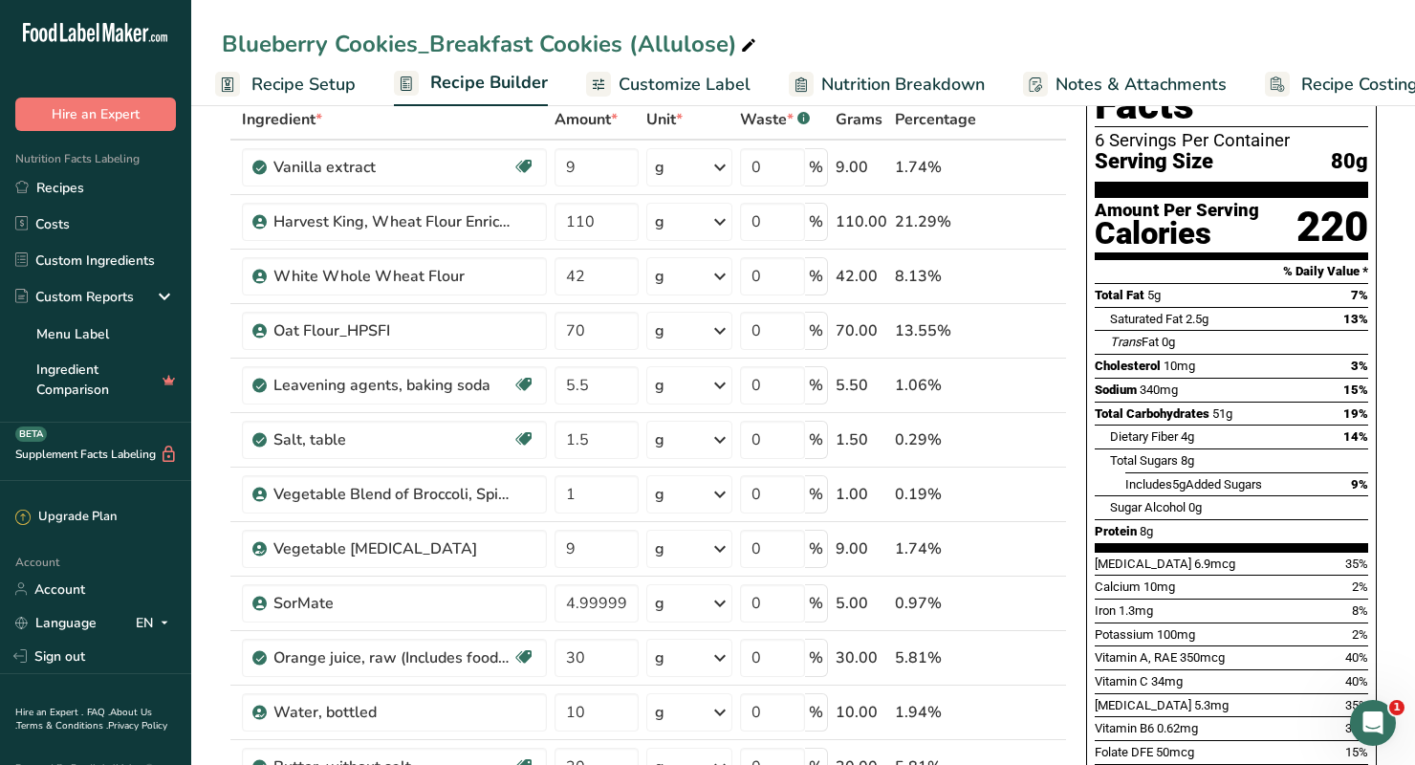
scroll to position [114, 0]
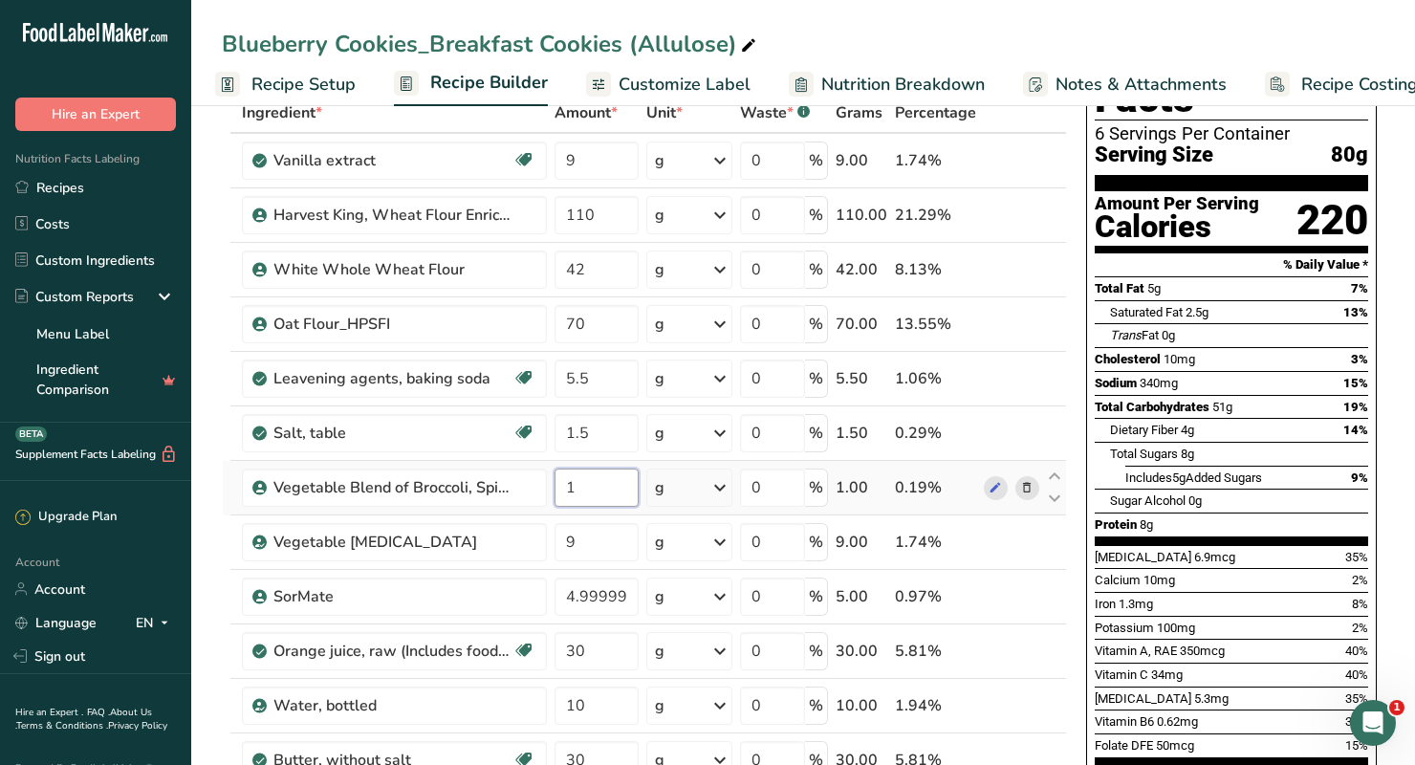
click at [597, 492] on input "1" at bounding box center [596, 487] width 84 height 38
type input "0.8"
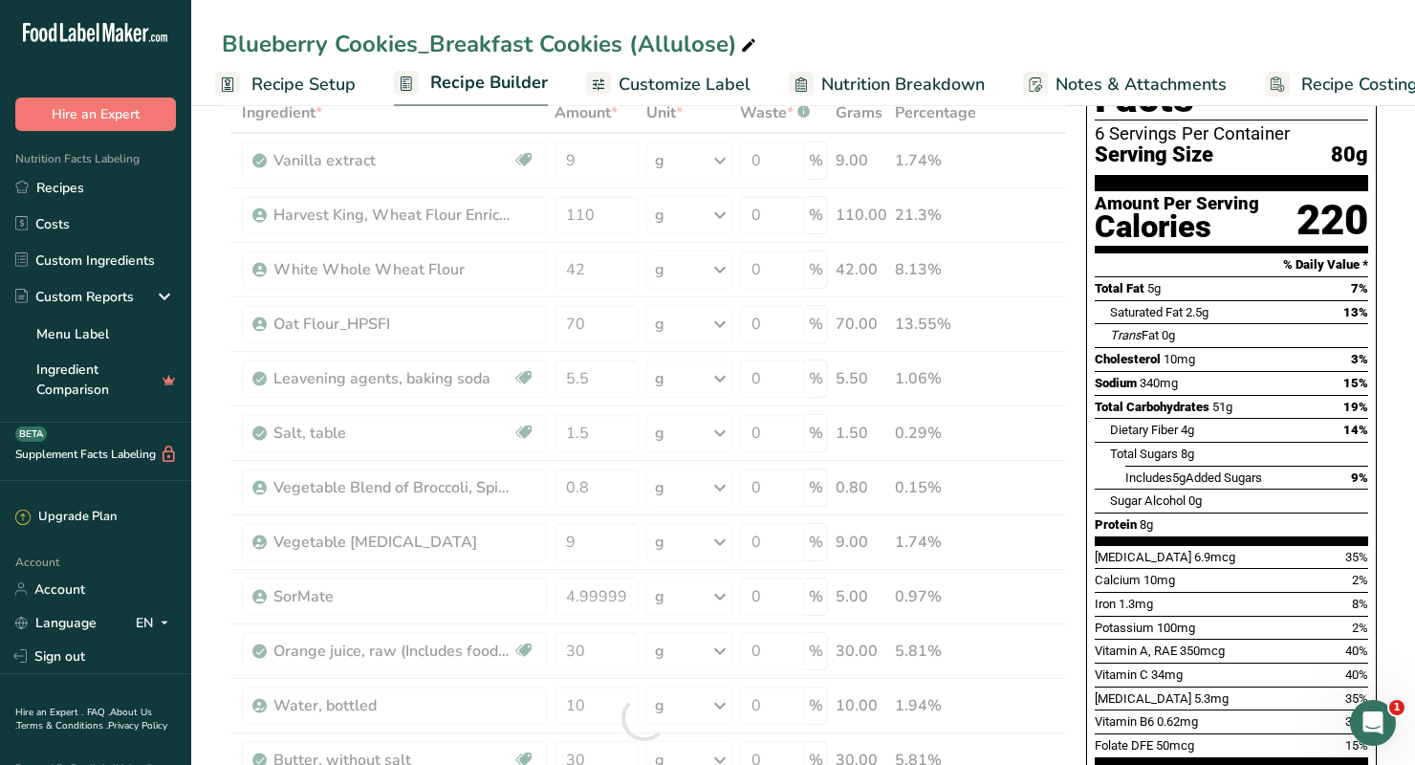
click at [1081, 195] on div "Nutrition Facts 6 Servings Per Container Serving Size 80g Amount Per Serving Ca…" at bounding box center [1231, 553] width 306 height 1075
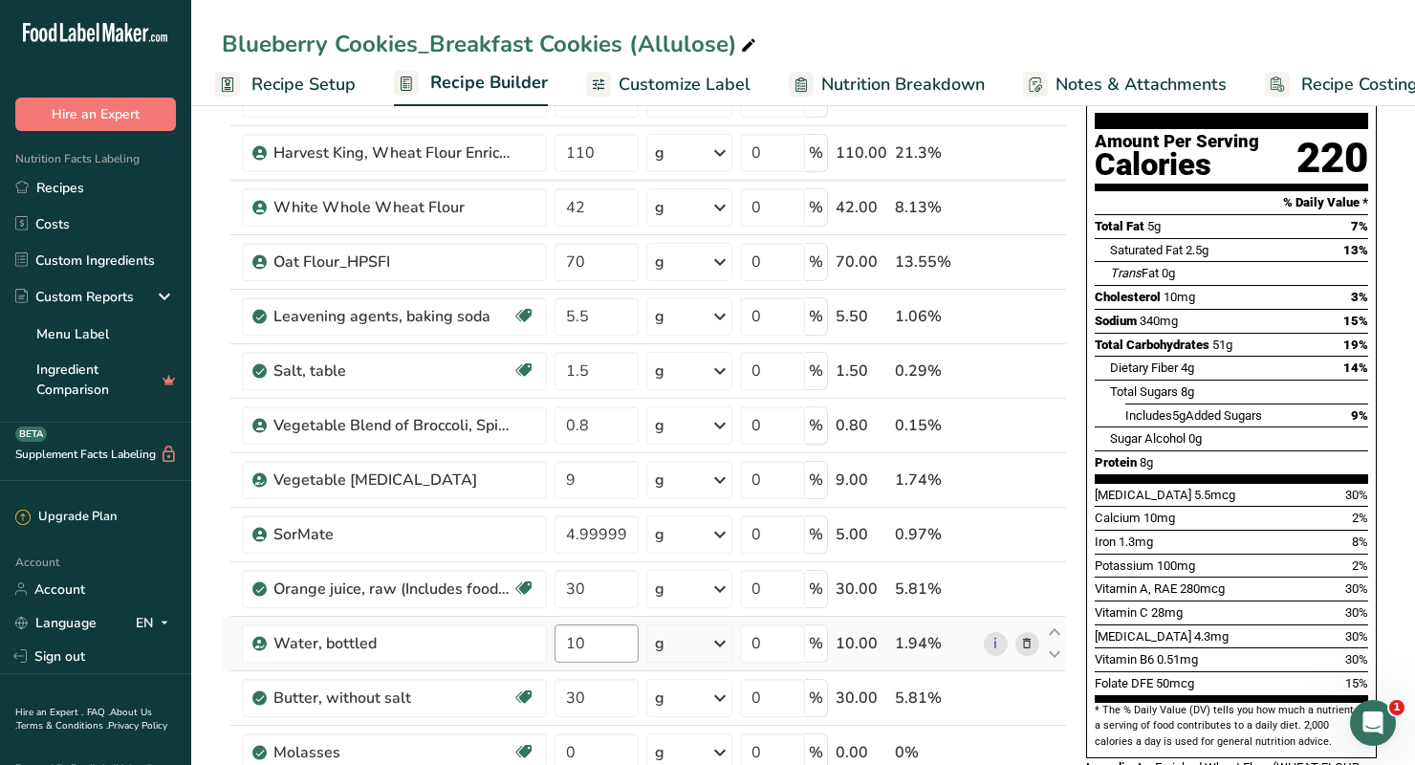
scroll to position [177, 0]
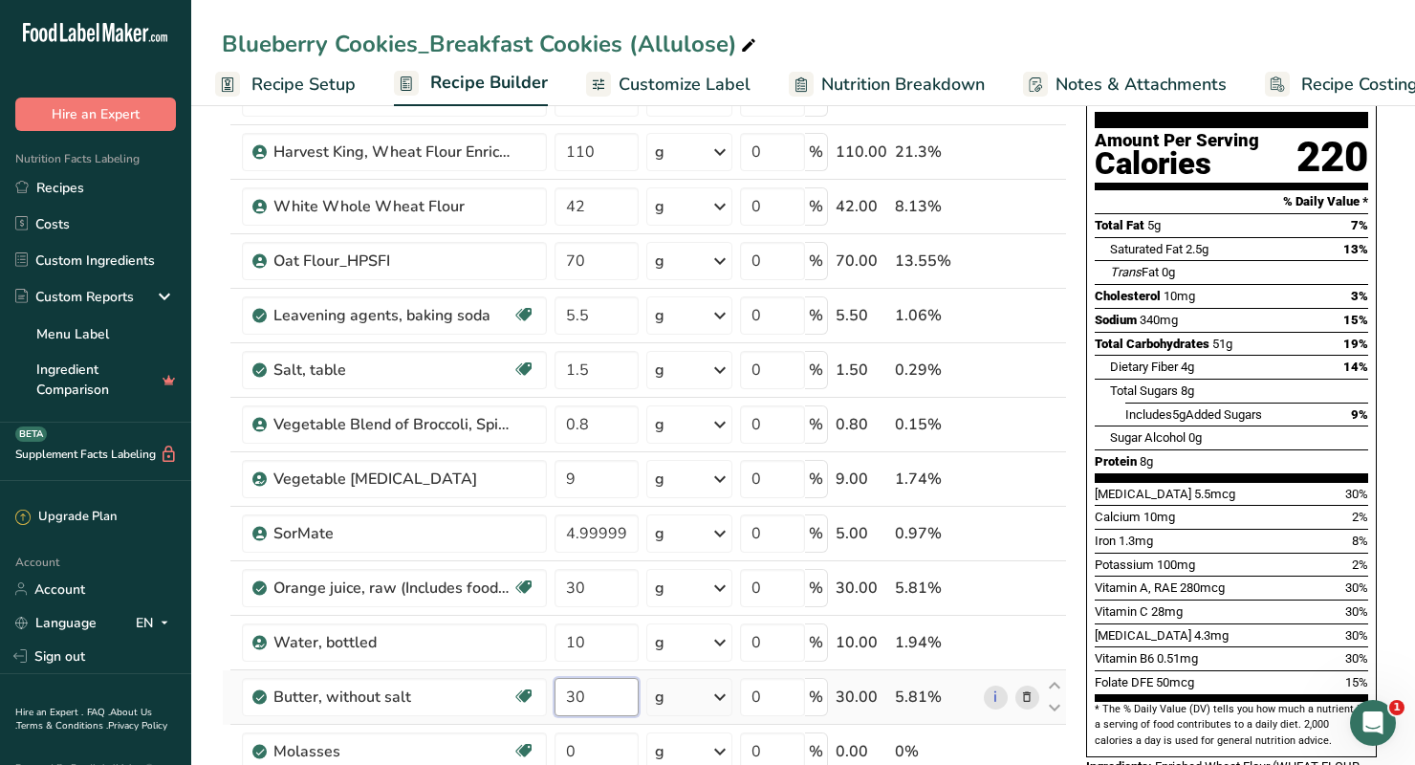
click at [592, 695] on input "30" at bounding box center [596, 697] width 84 height 38
type input "3"
type input "25"
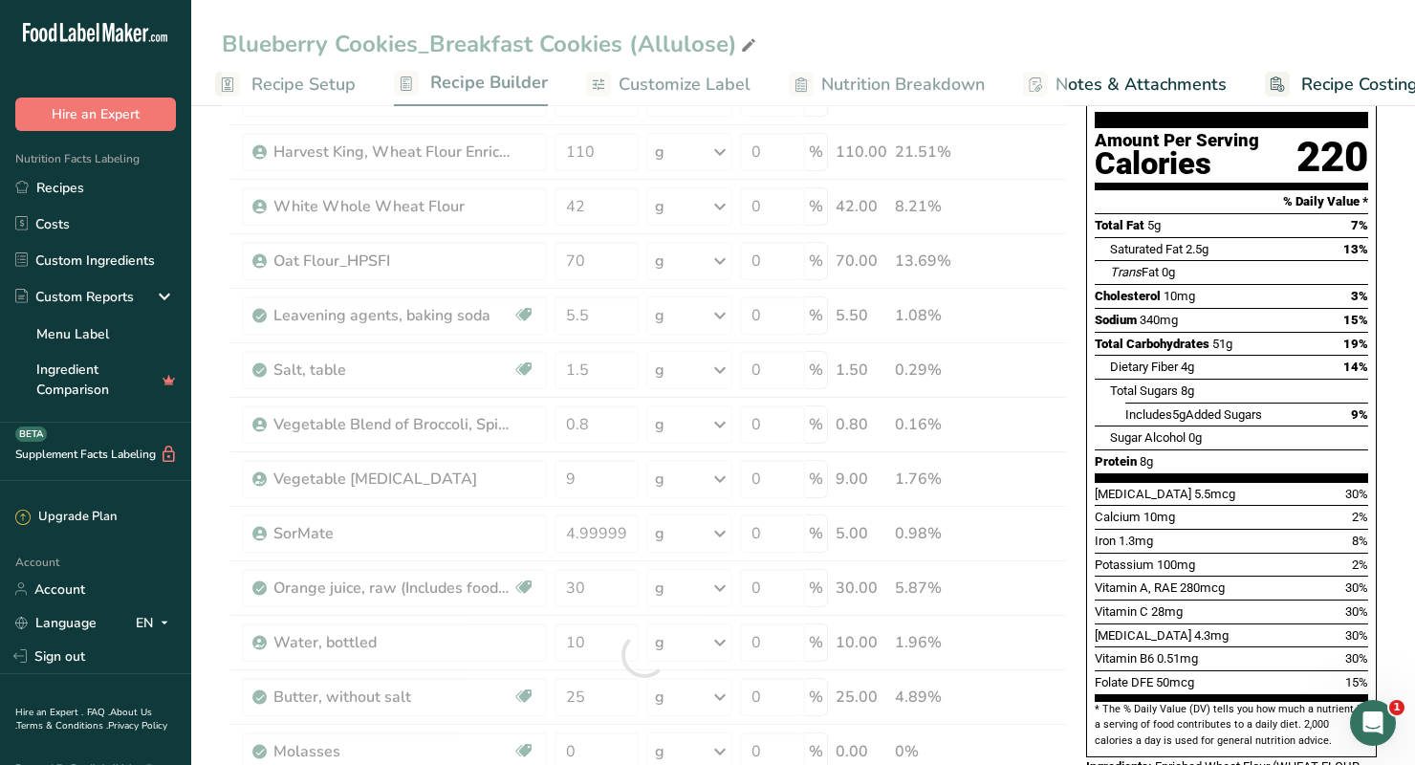
click at [1078, 555] on div "Nutrition Facts 6 Servings Per Container Serving Size 80g Amount Per Serving Ca…" at bounding box center [1231, 490] width 306 height 1075
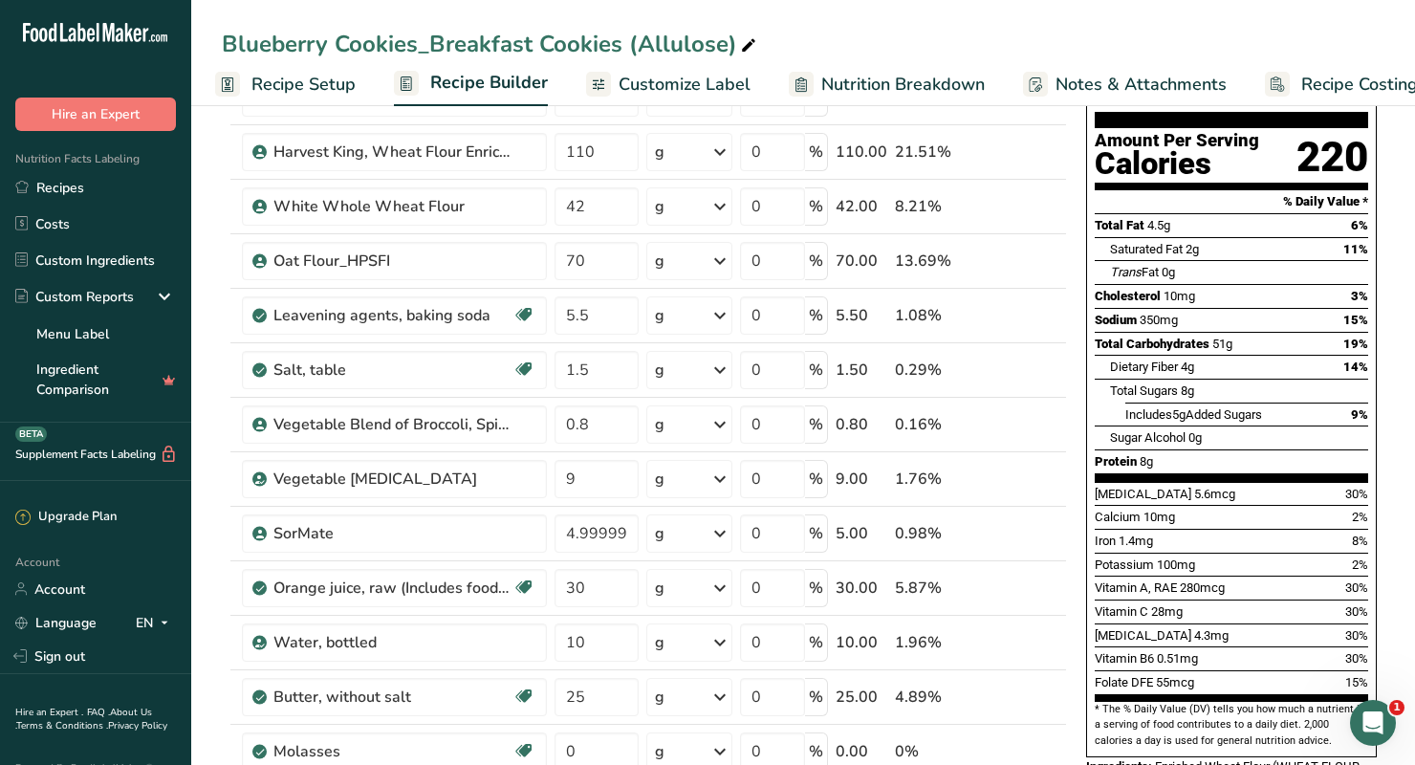
scroll to position [187, 0]
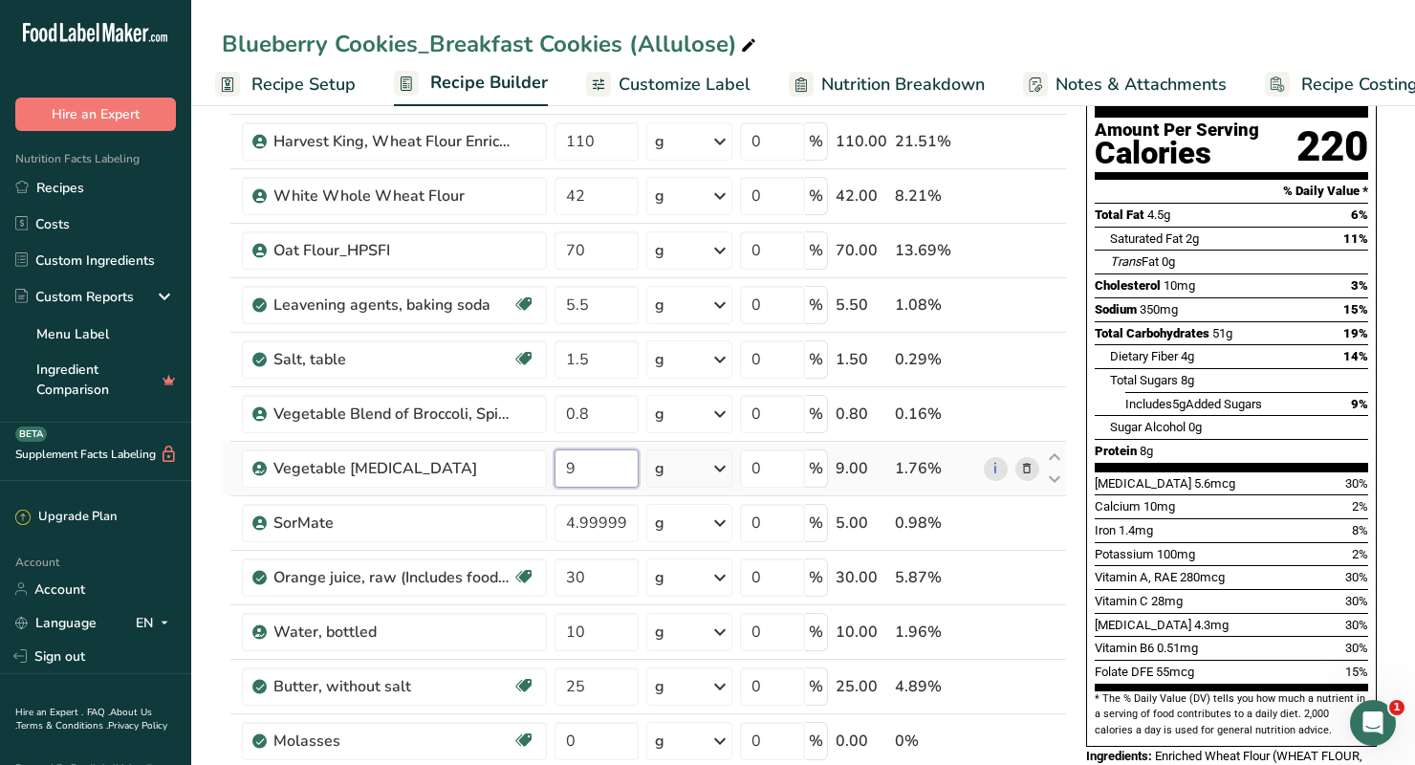
click at [596, 469] on input "9" at bounding box center [596, 468] width 84 height 38
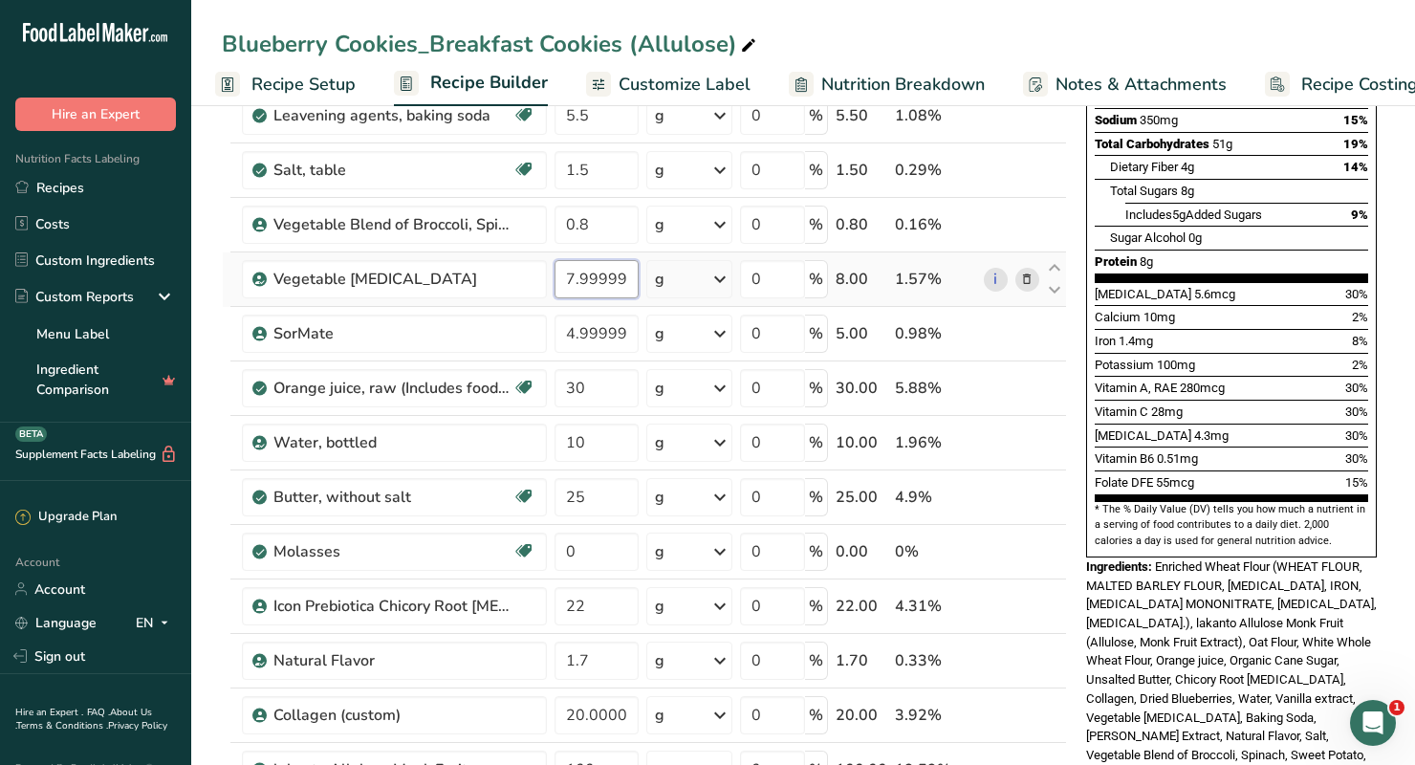
scroll to position [405, 0]
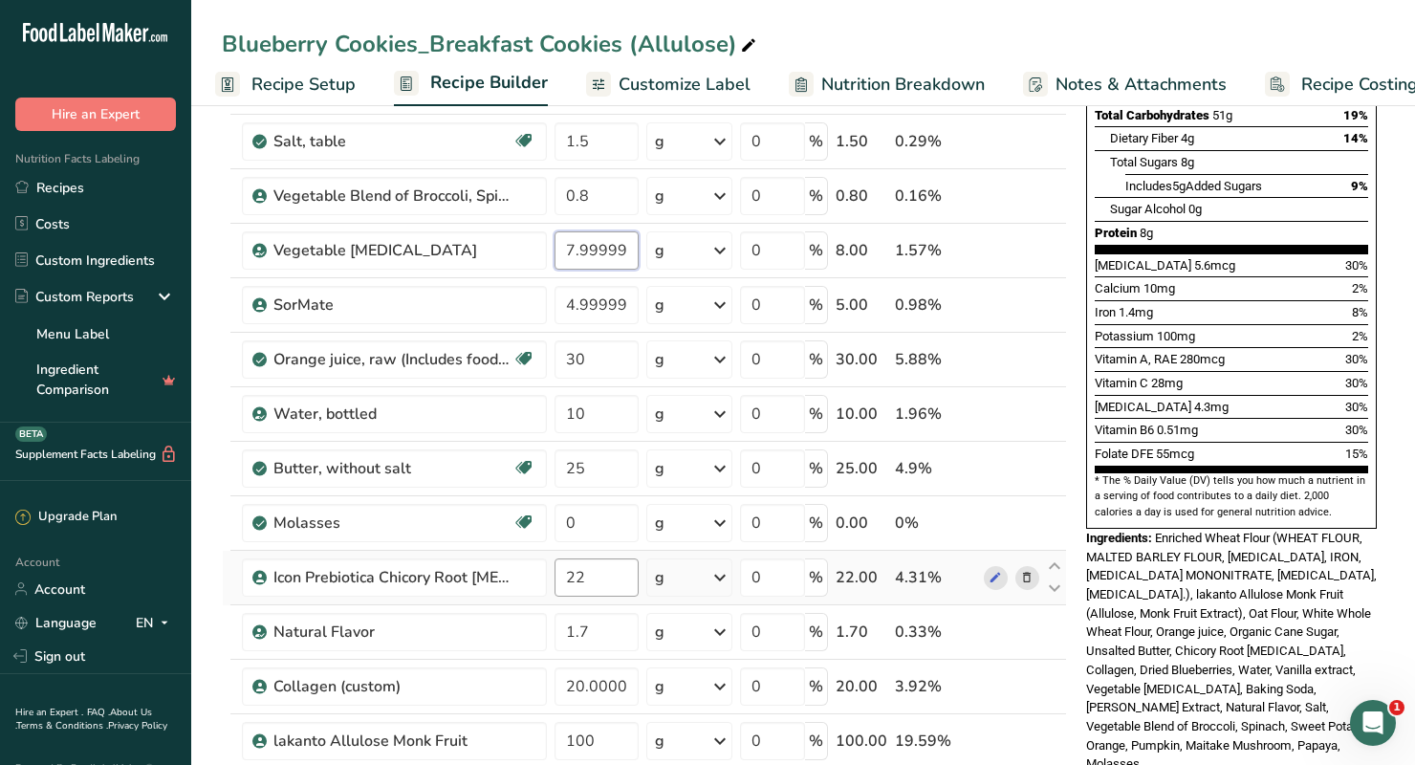
type input "7.999998"
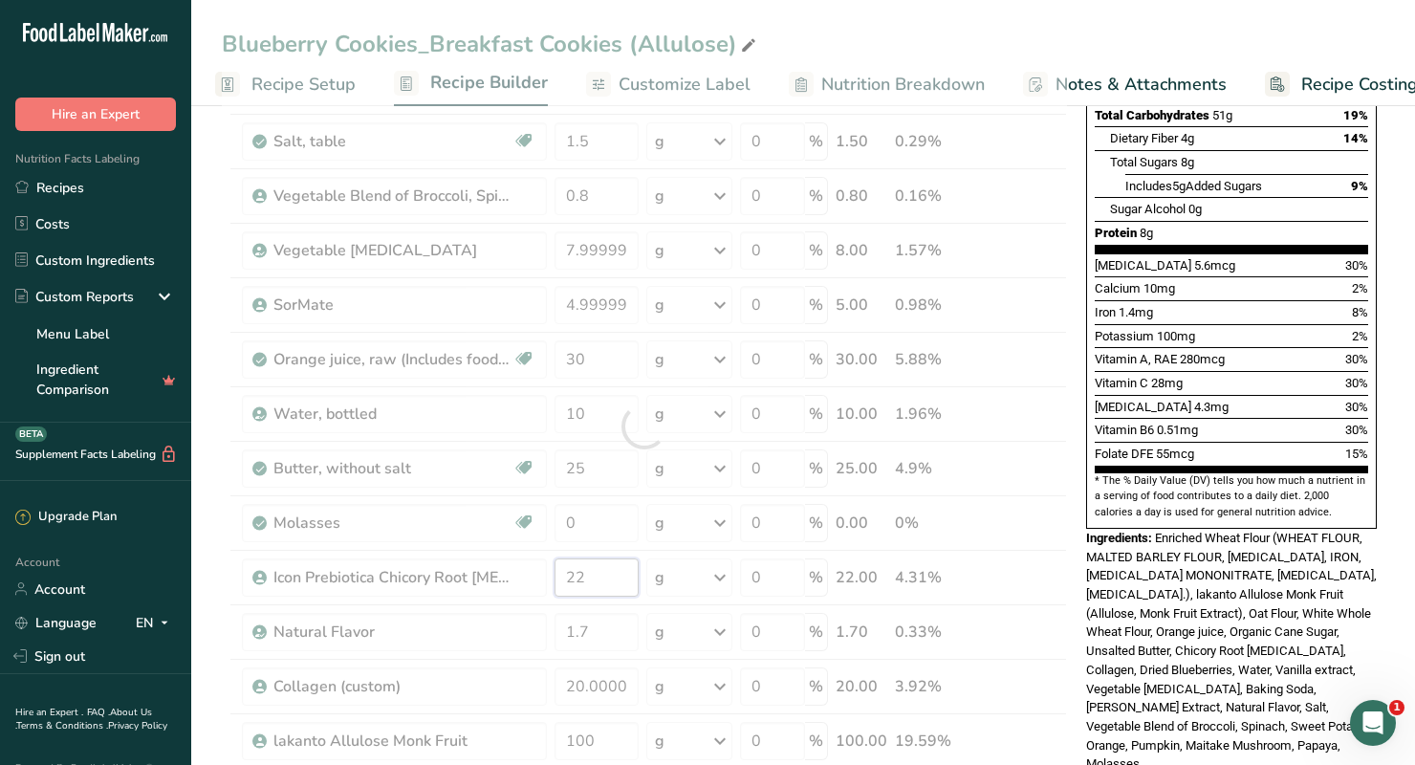
drag, startPoint x: 604, startPoint y: 578, endPoint x: 517, endPoint y: 578, distance: 87.0
click at [517, 578] on div "Ingredient * Amount * Unit * Waste * .a-a{fill:#347362;}.b-a{fill:#fff;} Grams …" at bounding box center [644, 426] width 845 height 1250
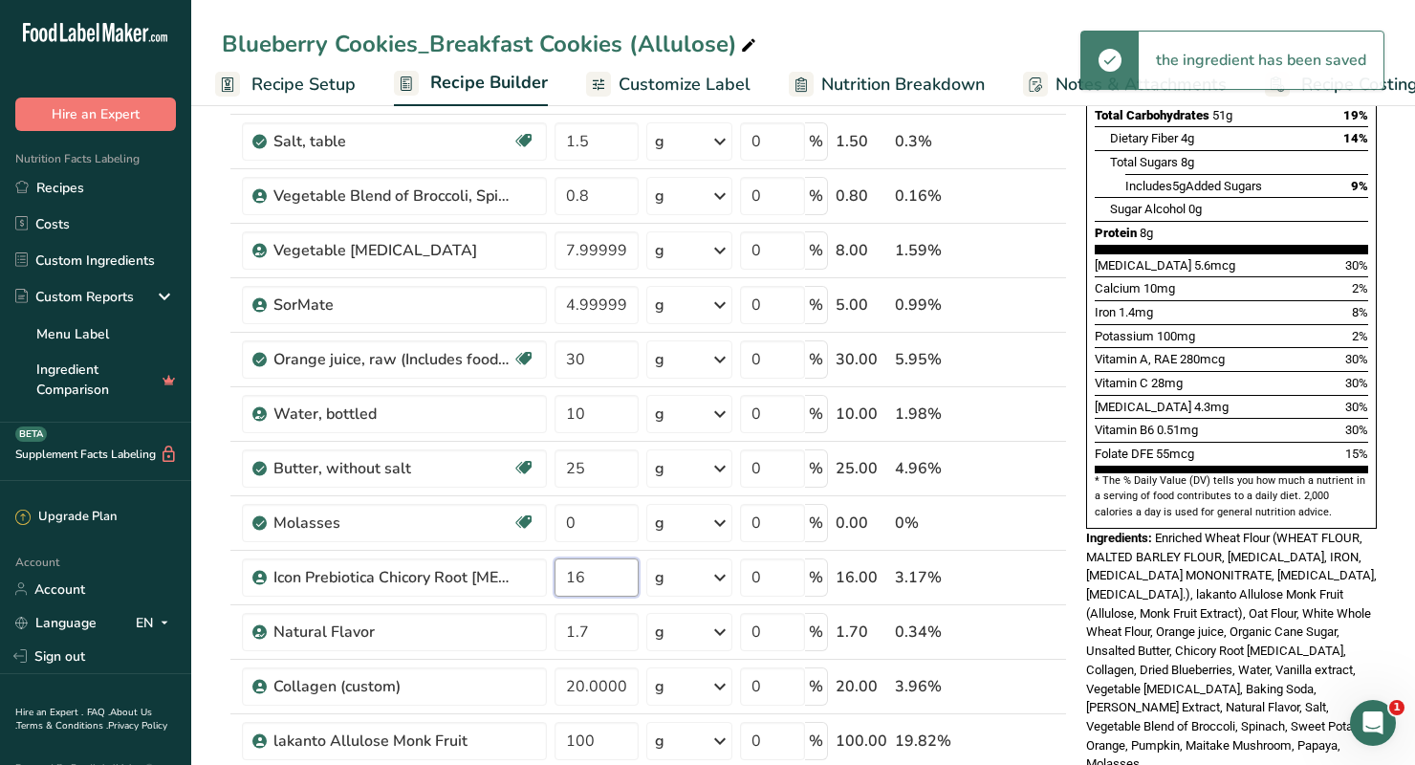
type input "16"
click at [1081, 374] on div "Nutrition Facts 6 Servings Per Container Serving Size 80g Amount Per Serving Ca…" at bounding box center [1231, 262] width 306 height 1075
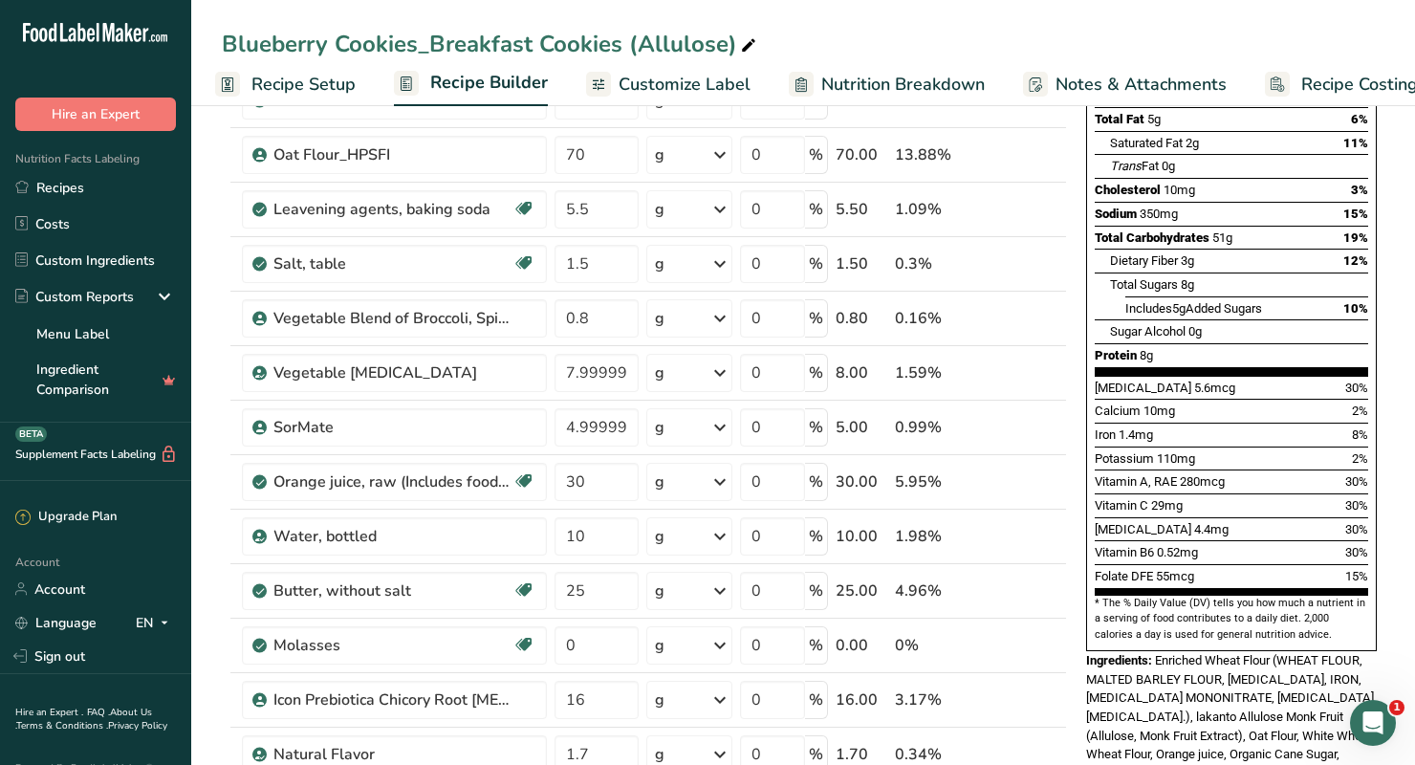
scroll to position [0, 0]
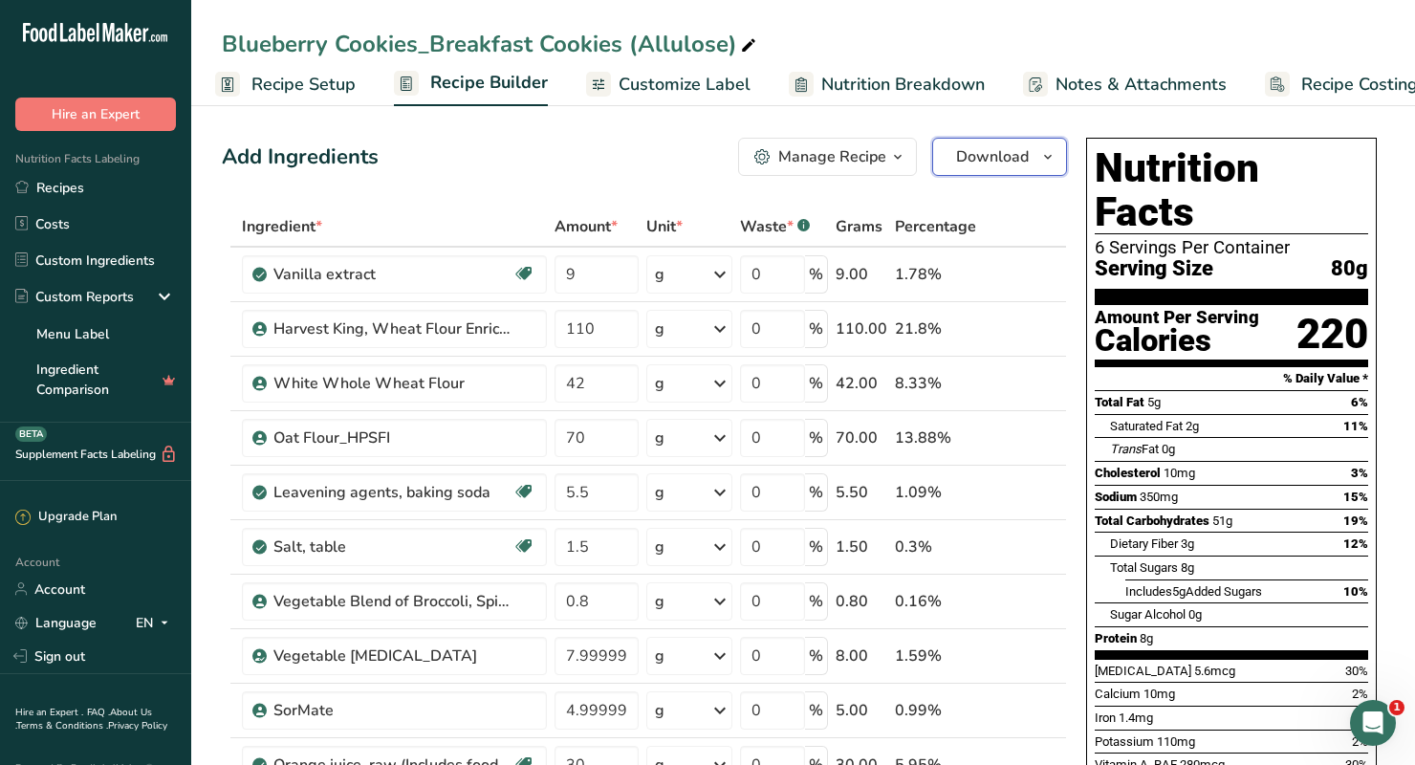
click at [982, 154] on span "Download" at bounding box center [992, 156] width 73 height 23
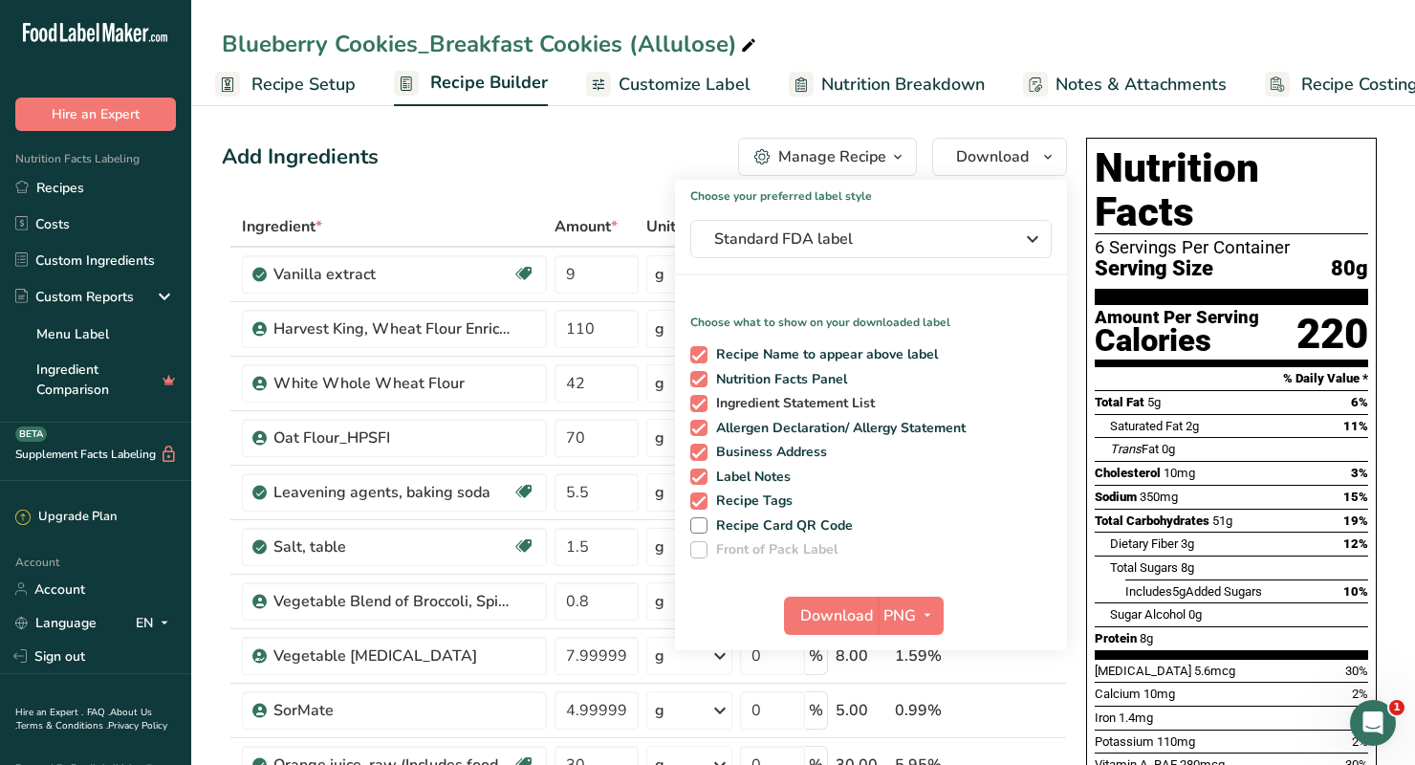
click at [698, 402] on span at bounding box center [698, 403] width 17 height 17
click at [698, 402] on input "Ingredient Statement List" at bounding box center [696, 403] width 12 height 12
checkbox input "false"
click at [698, 422] on span at bounding box center [698, 428] width 17 height 17
click at [698, 422] on input "Allergen Declaration/ Allergy Statement" at bounding box center [696, 427] width 12 height 12
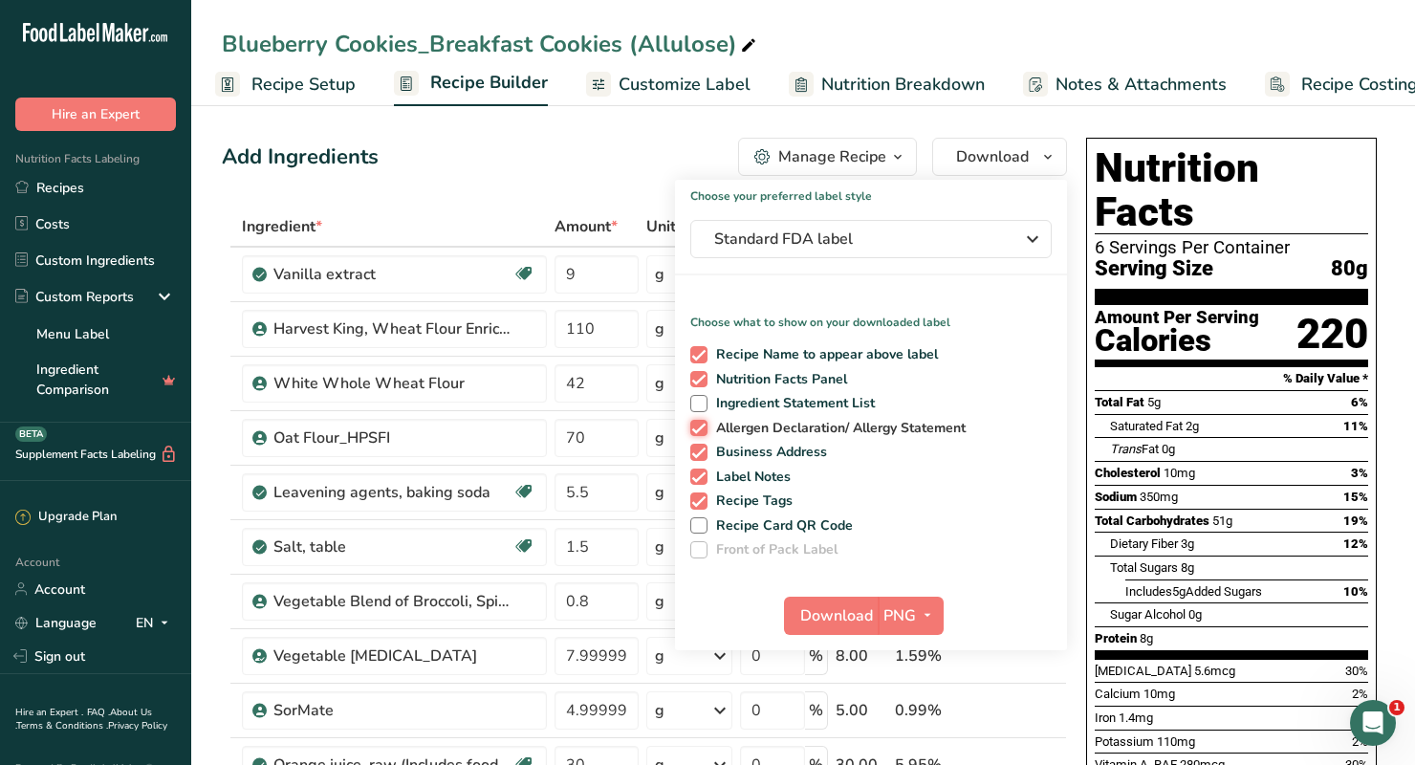
checkbox input "false"
click at [698, 461] on div "Recipe Name to appear above label Nutrition Facts Panel Ingredient Statement Li…" at bounding box center [871, 448] width 392 height 220
click at [699, 455] on span at bounding box center [698, 451] width 17 height 17
click at [699, 455] on input "Business Address" at bounding box center [696, 451] width 12 height 12
checkbox input "false"
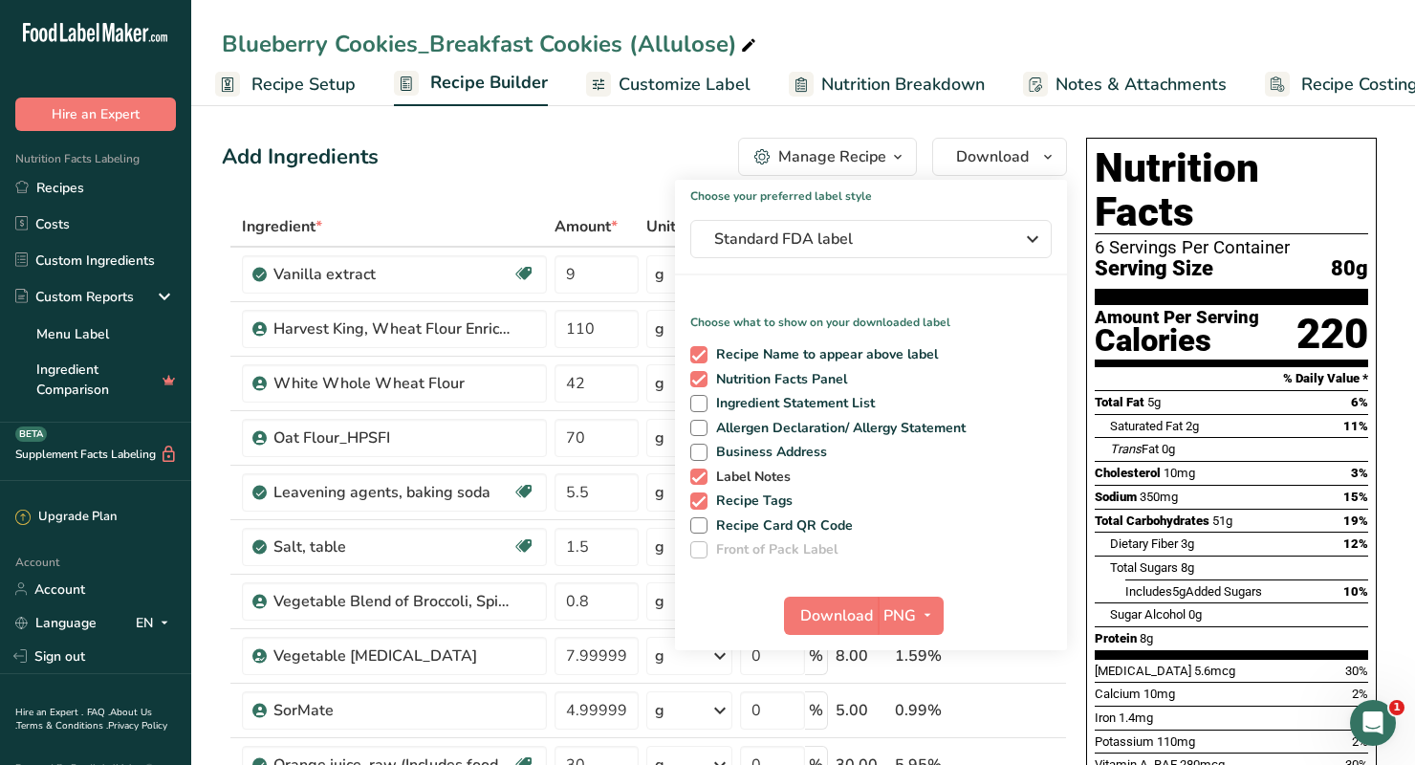
click at [699, 473] on span at bounding box center [698, 476] width 17 height 17
click at [699, 473] on input "Label Notes" at bounding box center [696, 476] width 12 height 12
checkbox input "false"
click at [699, 500] on span at bounding box center [698, 500] width 17 height 17
click at [699, 500] on input "Recipe Tags" at bounding box center [696, 500] width 12 height 12
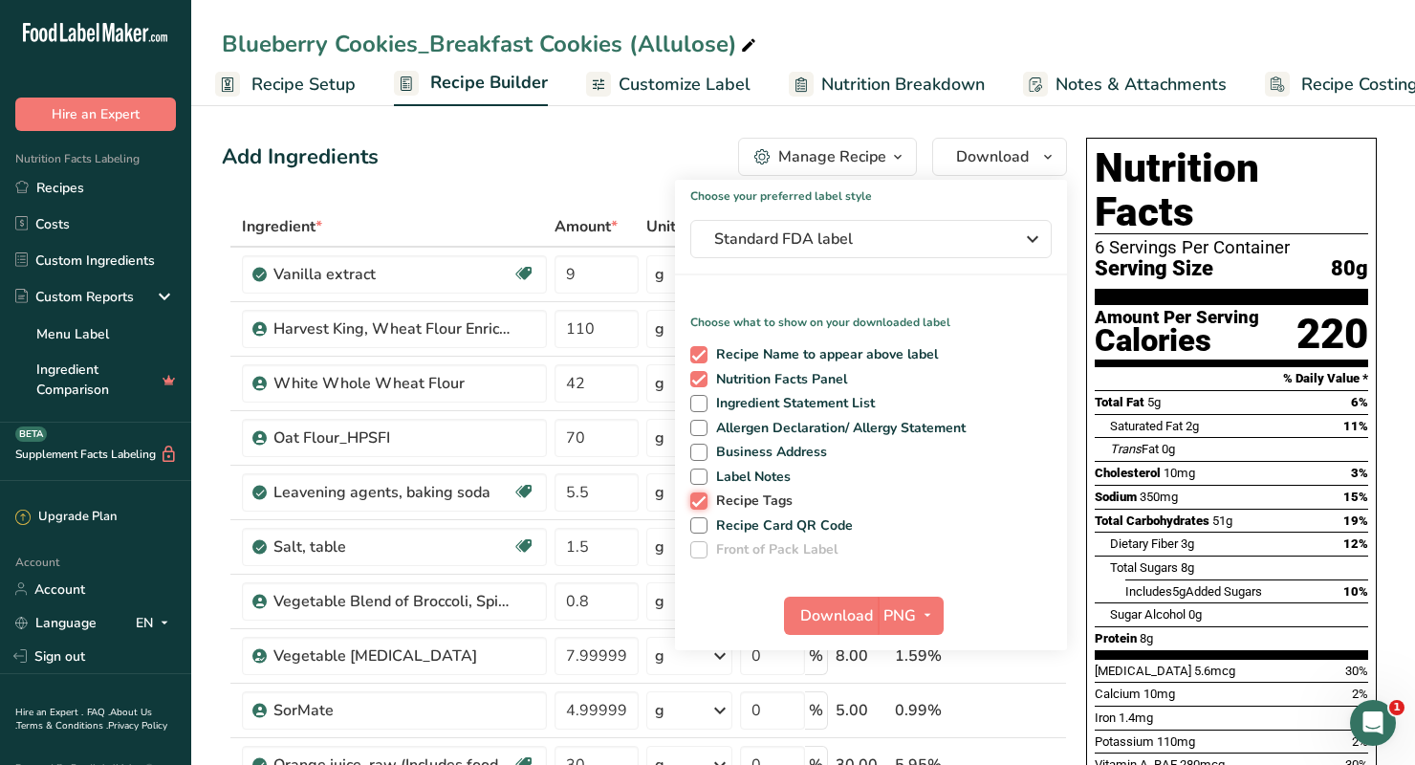
checkbox input "false"
click at [832, 630] on button "Download" at bounding box center [831, 615] width 94 height 38
